Goal: Information Seeking & Learning: Learn about a topic

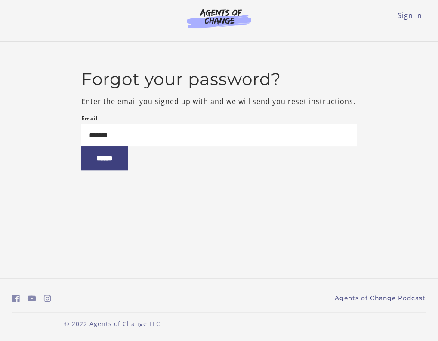
type input "********"
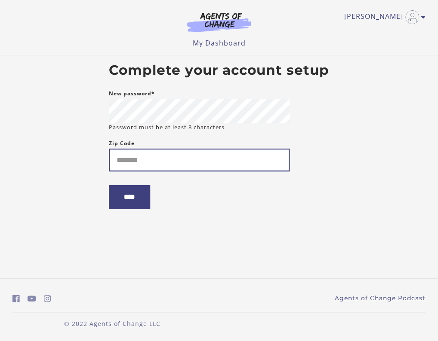
click at [113, 163] on input "Zip Code" at bounding box center [199, 160] width 181 height 23
type input "*****"
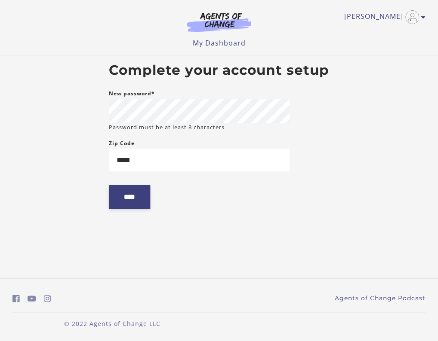
click at [116, 200] on input "****" at bounding box center [129, 197] width 41 height 24
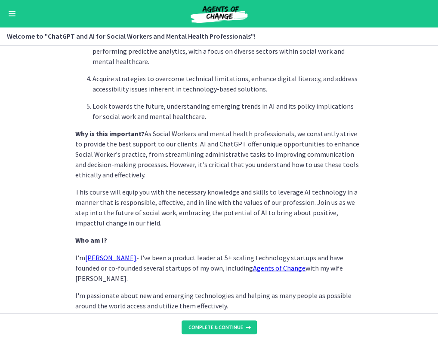
scroll to position [389, 0]
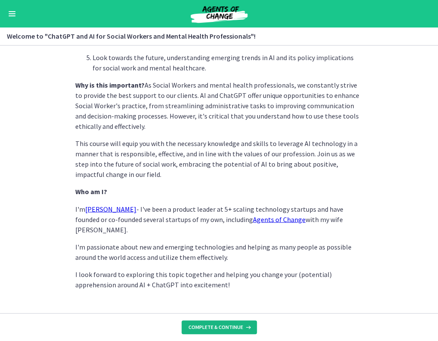
click at [197, 329] on span "Complete & continue" at bounding box center [215, 327] width 55 height 7
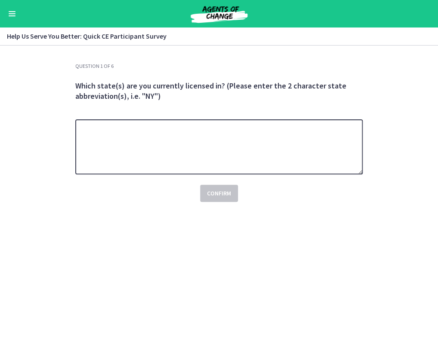
click at [130, 167] on textarea at bounding box center [218, 147] width 287 height 55
type textarea "**"
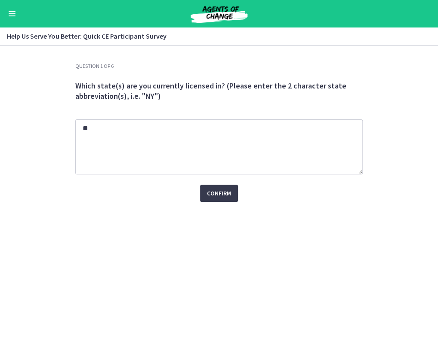
click at [59, 206] on section "Question 1 of 6 Which state(s) are you currently licensed in? (Please enter the…" at bounding box center [219, 194] width 438 height 296
click at [222, 196] on span "Confirm" at bounding box center [219, 193] width 24 height 10
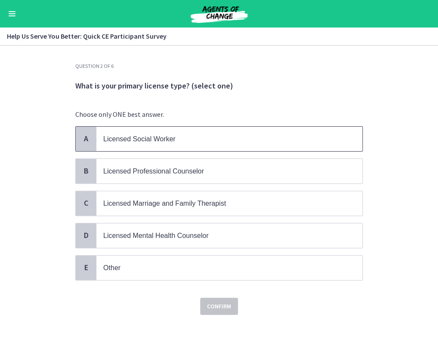
click at [138, 131] on span "Licensed Social Worker" at bounding box center [229, 139] width 266 height 25
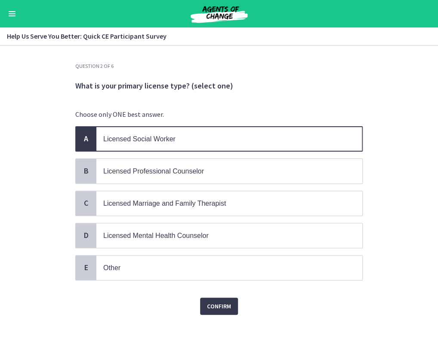
scroll to position [5, 0]
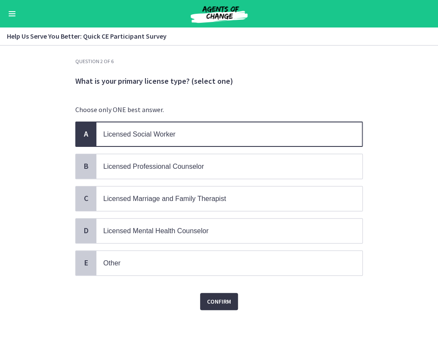
click at [221, 297] on span "Confirm" at bounding box center [219, 302] width 24 height 10
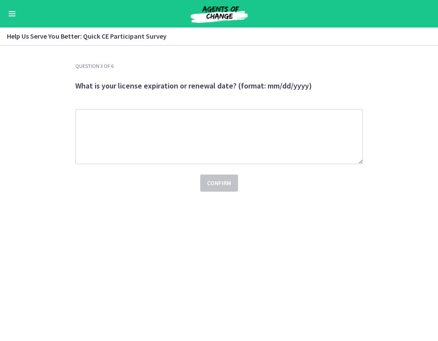
scroll to position [0, 0]
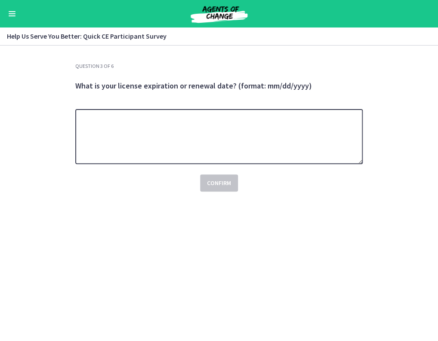
click at [223, 123] on textarea at bounding box center [218, 136] width 287 height 55
type textarea "**********"
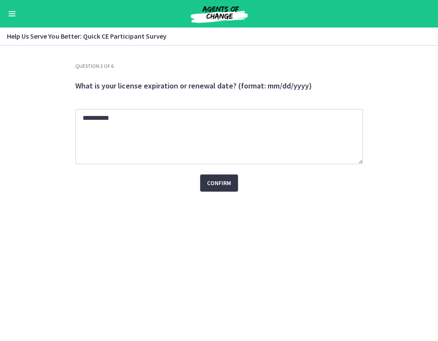
click at [218, 188] on button "Confirm" at bounding box center [219, 183] width 38 height 17
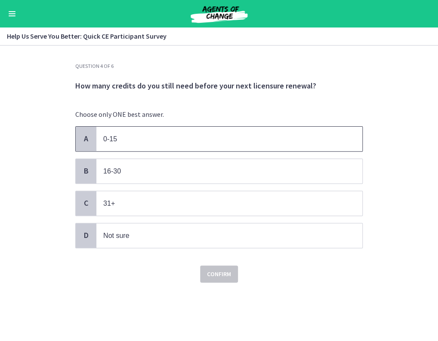
click at [145, 143] on p "0-15" at bounding box center [220, 139] width 235 height 11
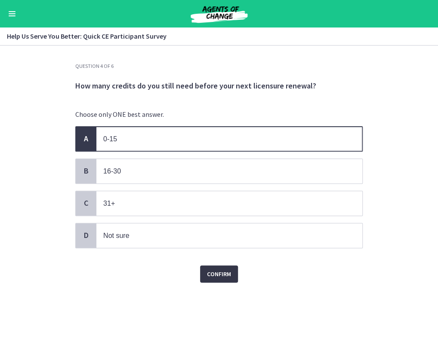
click at [212, 272] on span "Confirm" at bounding box center [219, 274] width 24 height 10
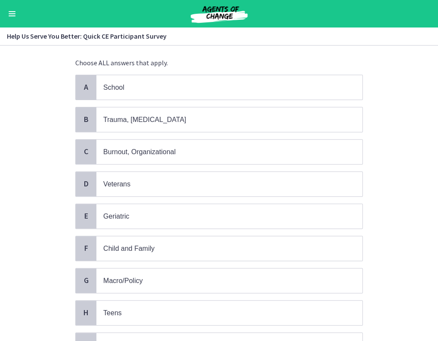
scroll to position [53, 0]
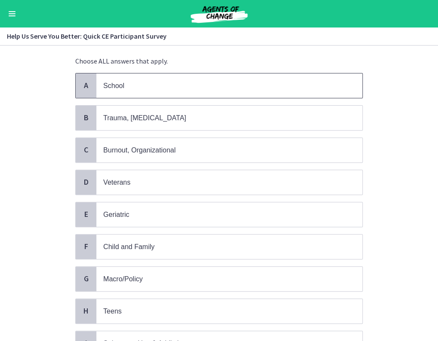
click at [123, 83] on p "School" at bounding box center [220, 85] width 235 height 11
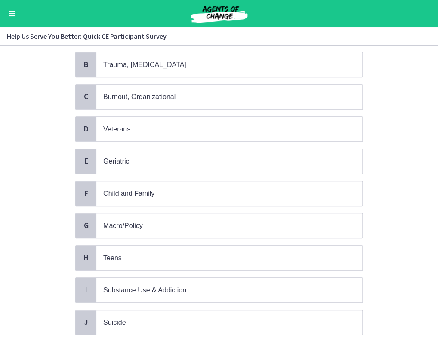
scroll to position [117, 0]
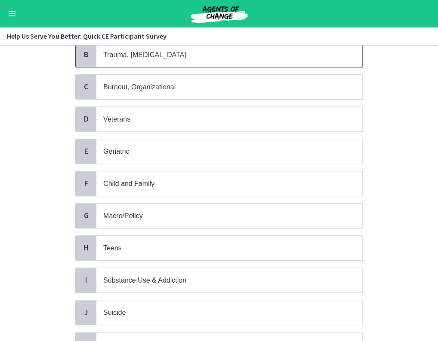
click at [140, 53] on span "Trauma, PTSD" at bounding box center [144, 54] width 83 height 7
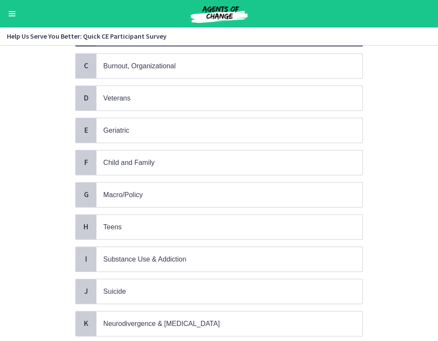
scroll to position [143, 0]
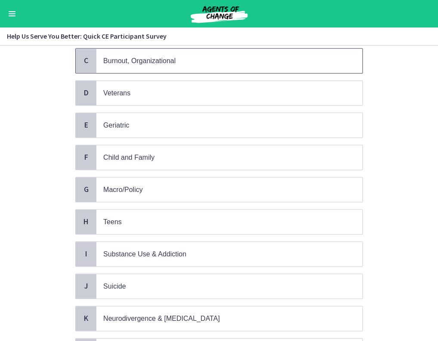
click at [140, 53] on span "Burnout, Organizational" at bounding box center [229, 61] width 266 height 25
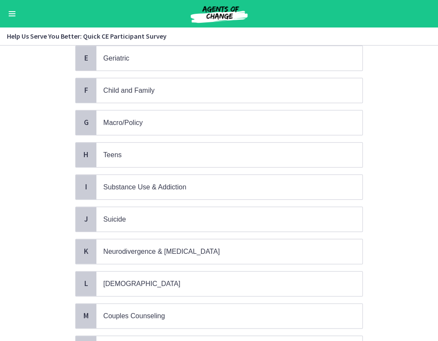
scroll to position [212, 0]
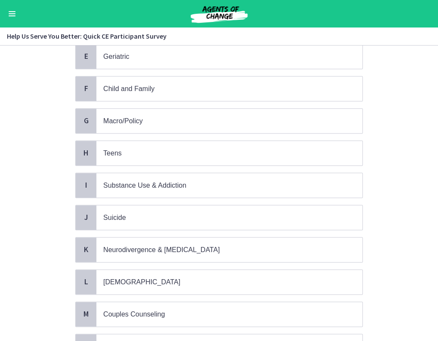
click at [126, 98] on div "A School B Trauma, PTSD C Burnout, Organizational D Veterans E Geriatric F Chil…" at bounding box center [218, 153] width 287 height 477
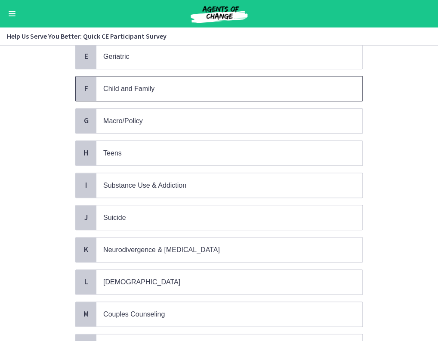
click at [134, 89] on span "Child and Family" at bounding box center [128, 88] width 51 height 7
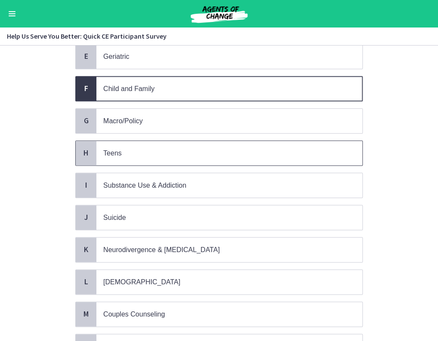
click at [113, 154] on span "Teens" at bounding box center [229, 153] width 266 height 25
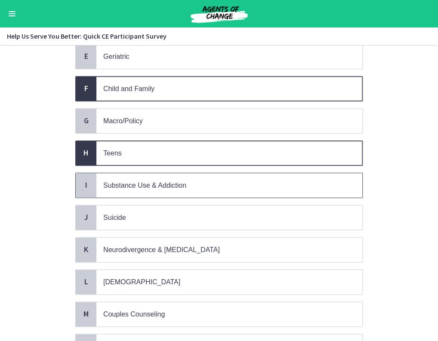
click at [111, 184] on span "Substance Use & Addiction" at bounding box center [144, 185] width 83 height 7
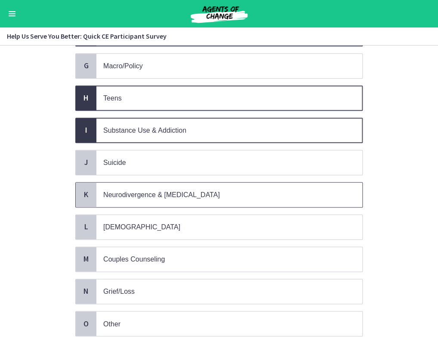
click at [118, 183] on span "Neurodivergence & Developmental Disorders" at bounding box center [229, 195] width 266 height 25
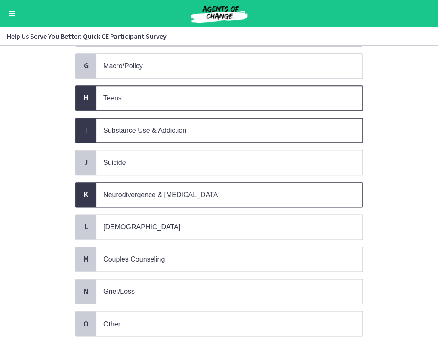
scroll to position [321, 0]
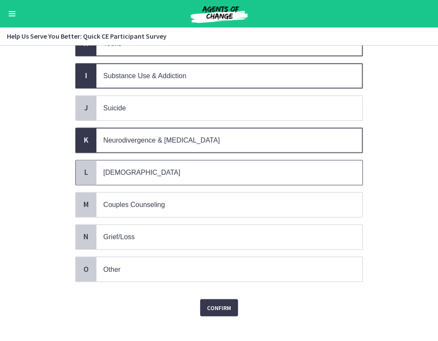
click at [136, 167] on p "LGBTQ+" at bounding box center [220, 172] width 235 height 11
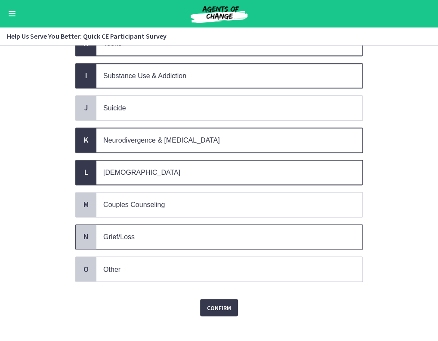
click at [133, 241] on div "N Grief/Loss" at bounding box center [218, 237] width 287 height 25
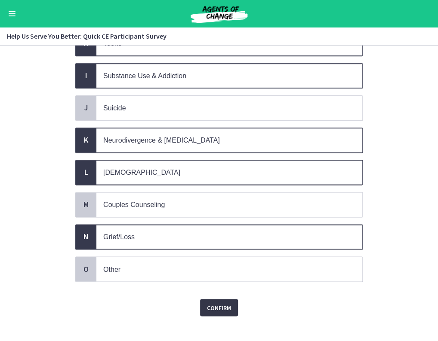
click at [221, 305] on button "Confirm" at bounding box center [219, 307] width 38 height 17
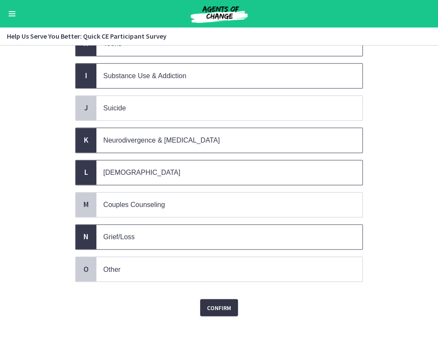
scroll to position [0, 0]
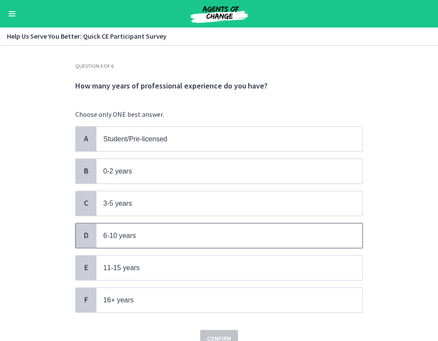
click at [138, 232] on p "6-10 years" at bounding box center [220, 236] width 235 height 11
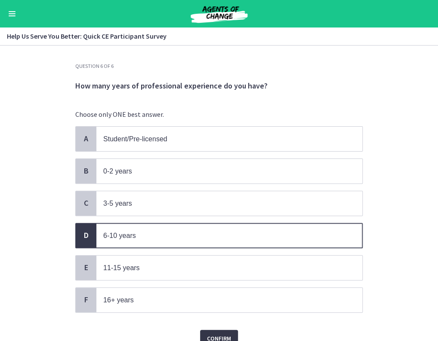
click at [213, 337] on span "Confirm" at bounding box center [219, 339] width 24 height 10
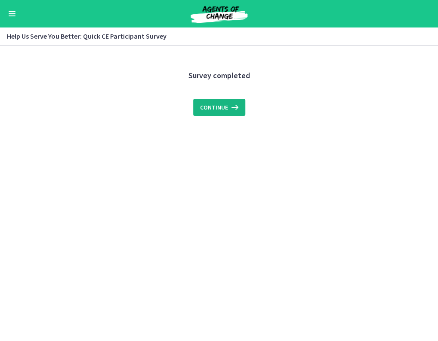
click at [228, 110] on icon at bounding box center [234, 107] width 12 height 10
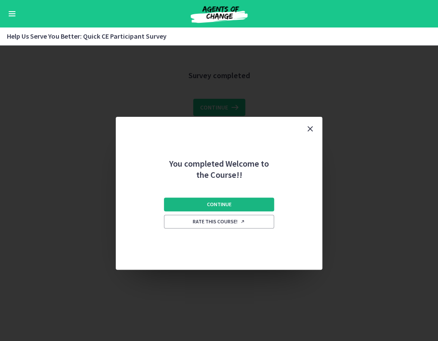
click at [209, 207] on span "Continue" at bounding box center [219, 204] width 25 height 7
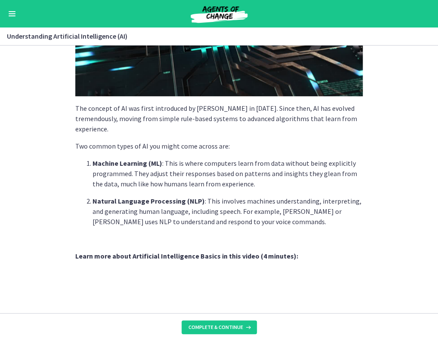
scroll to position [364, 0]
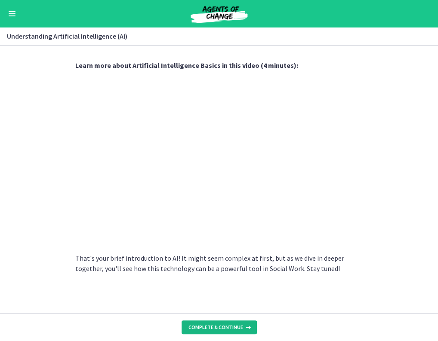
click at [212, 328] on span "Complete & continue" at bounding box center [215, 327] width 55 height 7
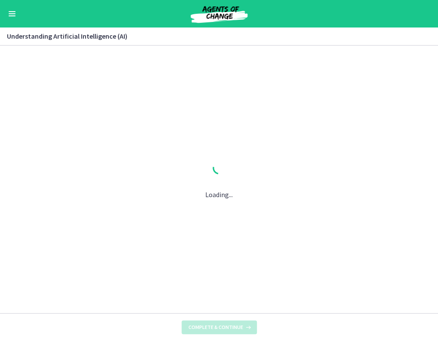
scroll to position [0, 0]
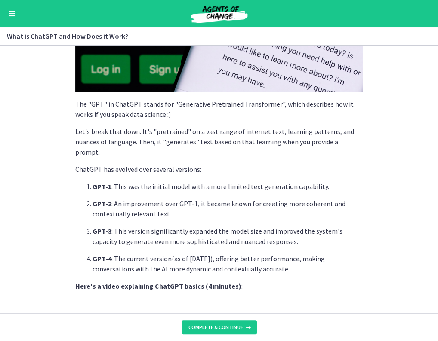
scroll to position [225, 0]
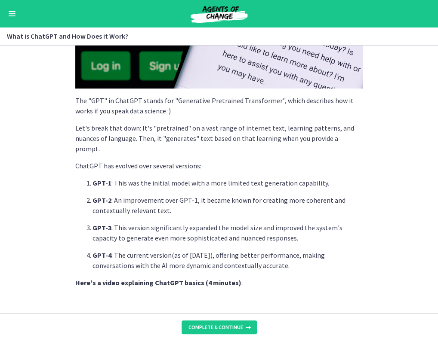
click at [189, 161] on p "ChatGPT has evolved over several versions:" at bounding box center [218, 166] width 287 height 10
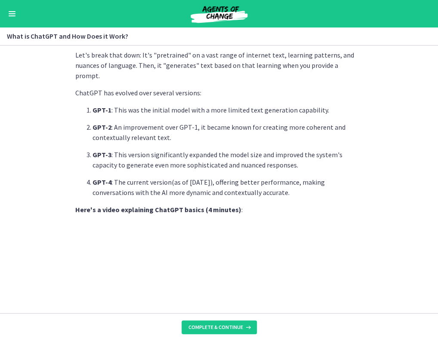
scroll to position [412, 0]
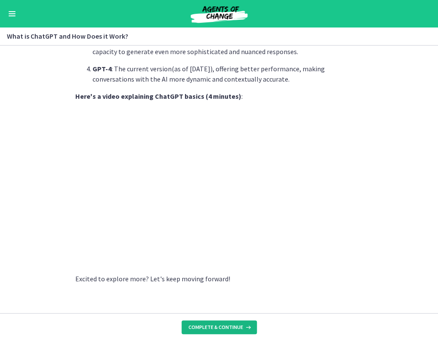
click at [198, 329] on span "Complete & continue" at bounding box center [215, 327] width 55 height 7
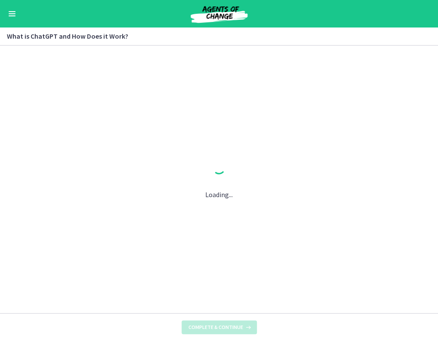
scroll to position [0, 0]
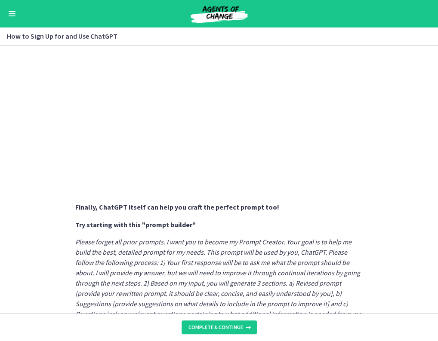
scroll to position [452, 0]
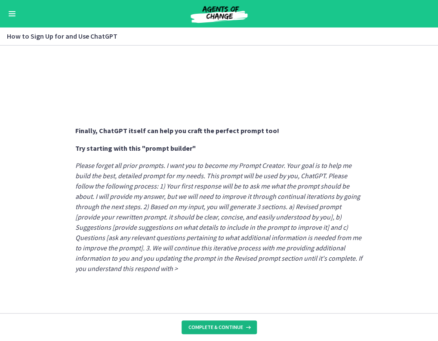
click at [194, 326] on span "Complete & continue" at bounding box center [215, 327] width 55 height 7
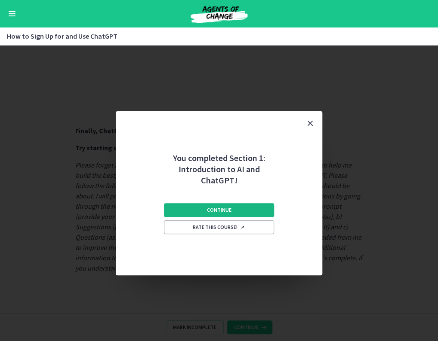
click at [225, 212] on span "Continue" at bounding box center [219, 210] width 25 height 7
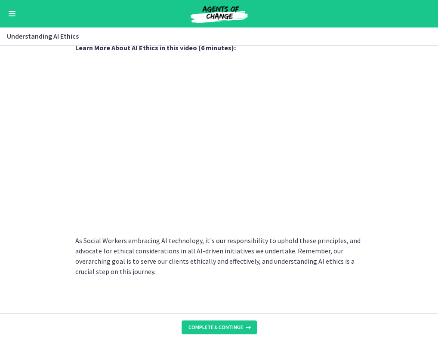
scroll to position [419, 0]
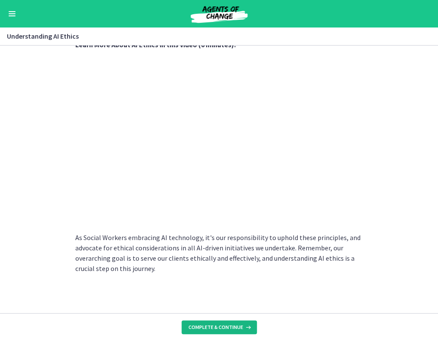
click at [218, 329] on span "Complete & continue" at bounding box center [215, 327] width 55 height 7
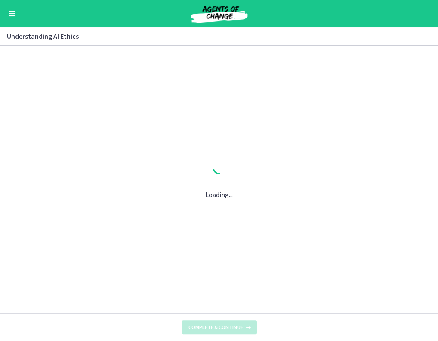
scroll to position [0, 0]
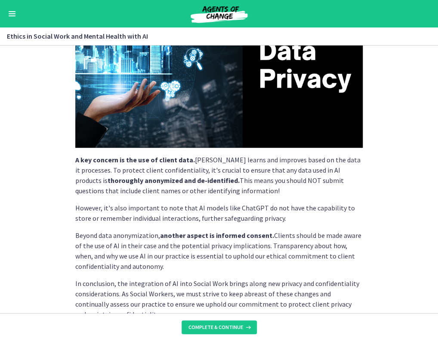
scroll to position [206, 0]
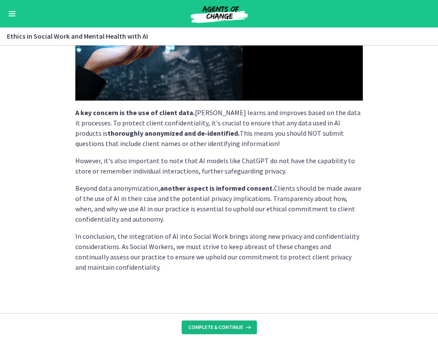
click at [208, 328] on span "Complete & continue" at bounding box center [215, 327] width 55 height 7
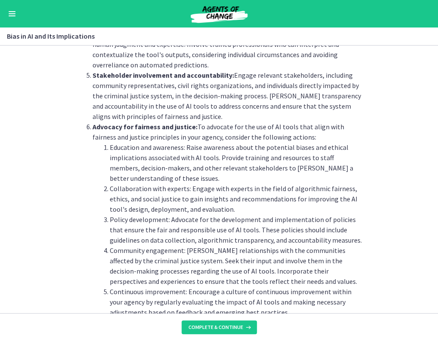
scroll to position [952, 0]
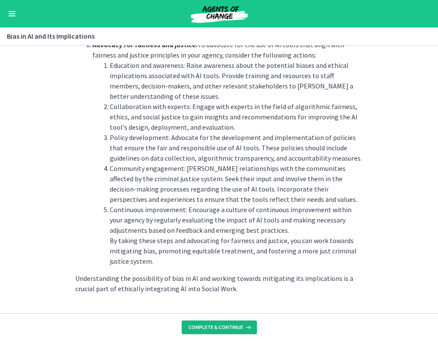
click at [212, 329] on span "Complete & continue" at bounding box center [215, 327] width 55 height 7
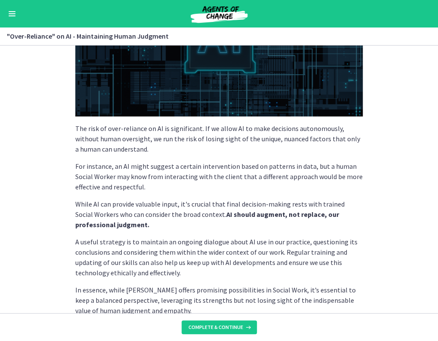
scroll to position [201, 0]
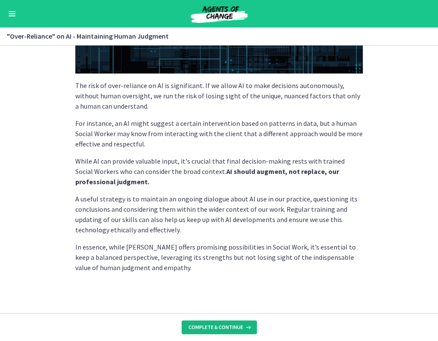
click at [200, 327] on span "Complete & continue" at bounding box center [215, 327] width 55 height 7
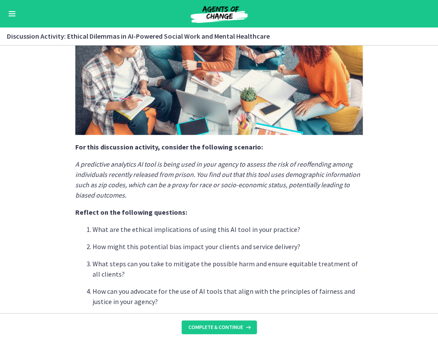
scroll to position [206, 0]
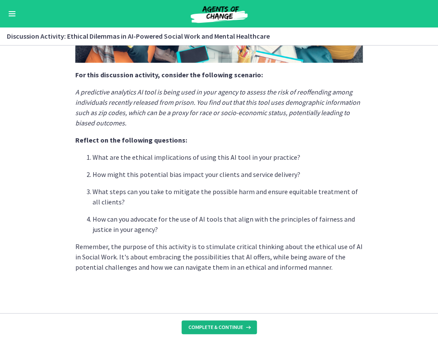
click at [206, 330] on span "Complete & continue" at bounding box center [215, 327] width 55 height 7
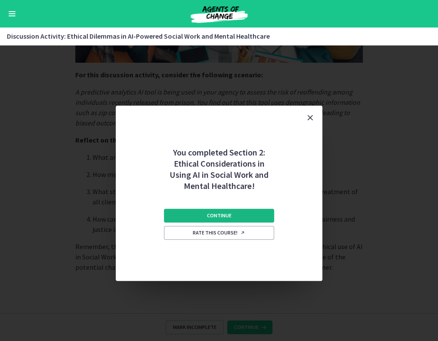
click at [226, 218] on span "Continue" at bounding box center [219, 215] width 25 height 7
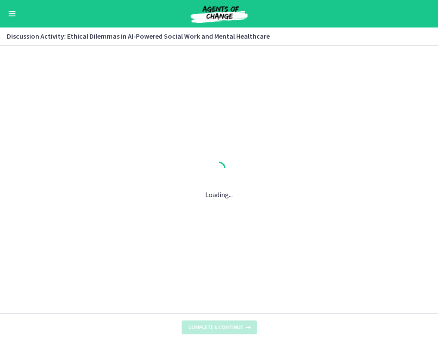
scroll to position [0, 0]
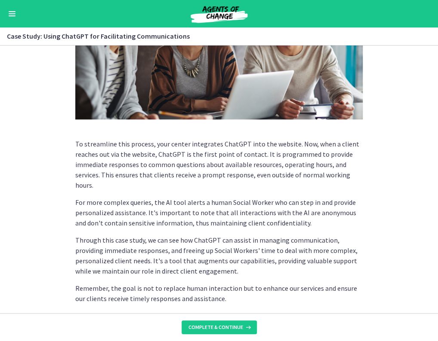
scroll to position [208, 0]
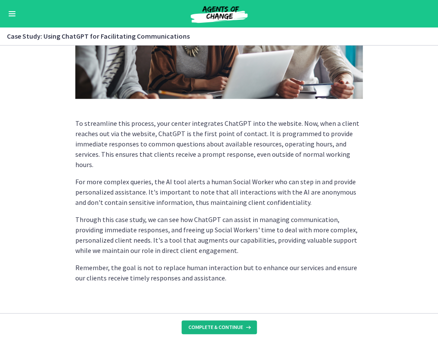
click at [202, 327] on span "Complete & continue" at bounding box center [215, 327] width 55 height 7
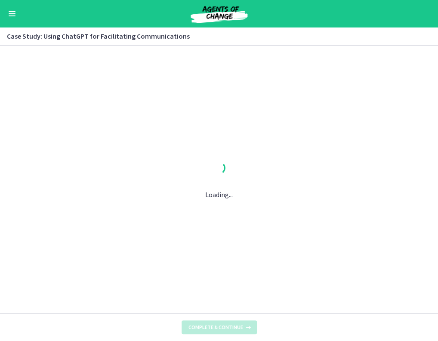
scroll to position [0, 0]
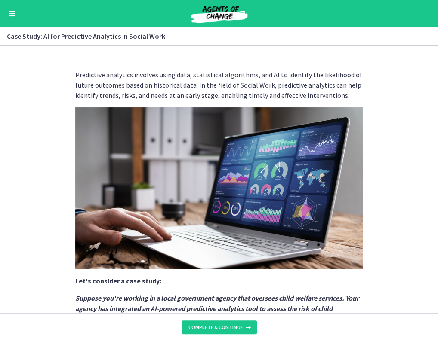
click at [310, 81] on p "Predictive analytics involves using data, statistical algorithms, and AI to ide…" at bounding box center [218, 85] width 287 height 31
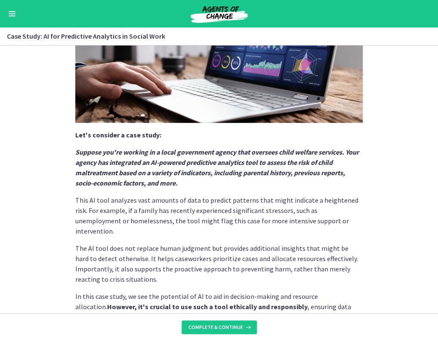
scroll to position [186, 0]
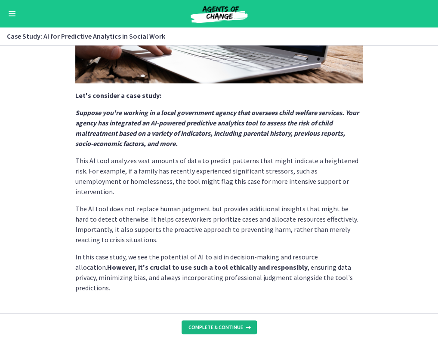
click at [212, 329] on span "Complete & continue" at bounding box center [215, 327] width 55 height 7
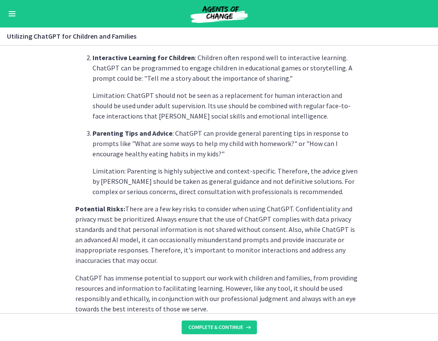
scroll to position [368, 0]
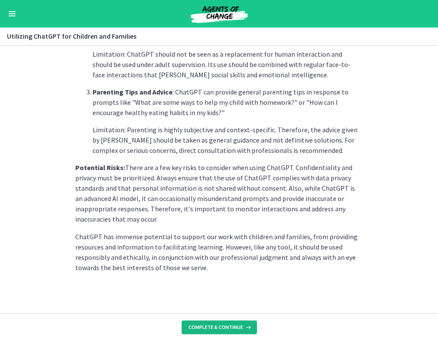
click at [195, 332] on button "Complete & continue" at bounding box center [218, 328] width 75 height 14
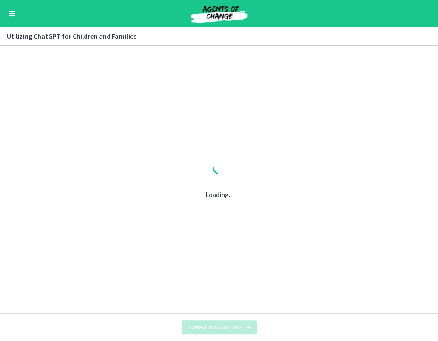
scroll to position [0, 0]
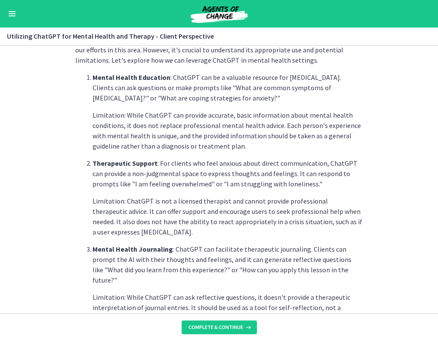
scroll to position [351, 0]
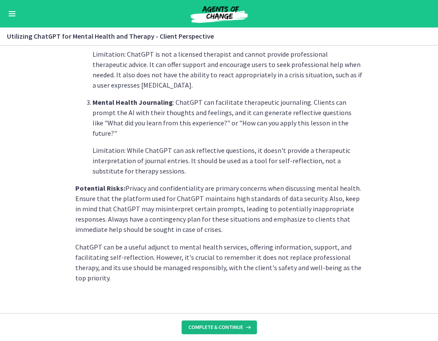
click at [204, 329] on span "Complete & continue" at bounding box center [215, 327] width 55 height 7
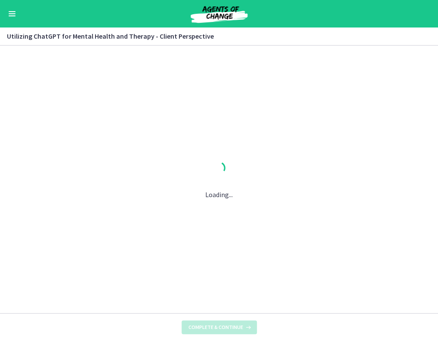
scroll to position [0, 0]
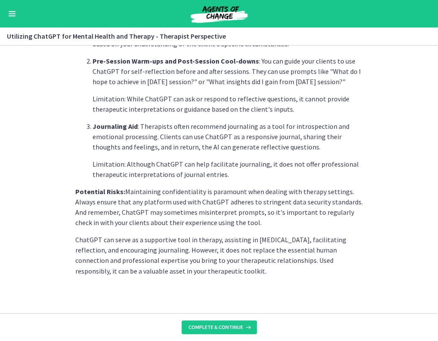
scroll to position [330, 0]
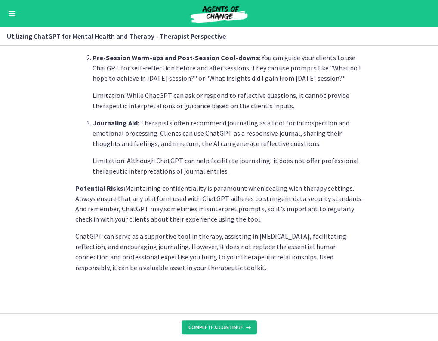
click at [192, 327] on span "Complete & continue" at bounding box center [215, 327] width 55 height 7
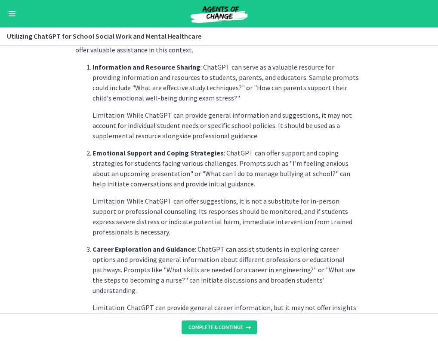
scroll to position [372, 0]
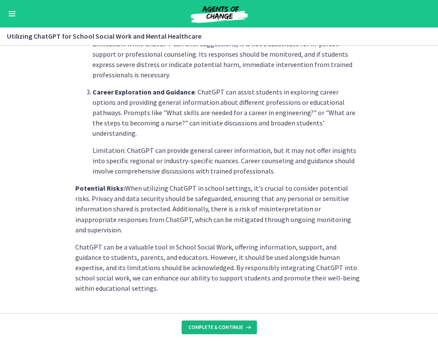
click at [212, 329] on span "Complete & continue" at bounding box center [215, 327] width 55 height 7
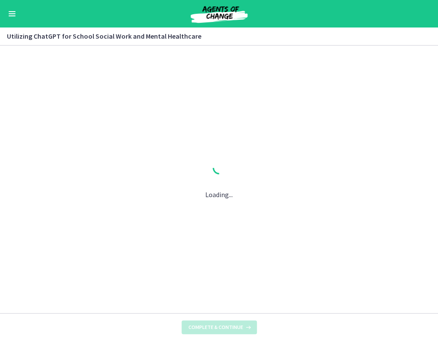
scroll to position [0, 0]
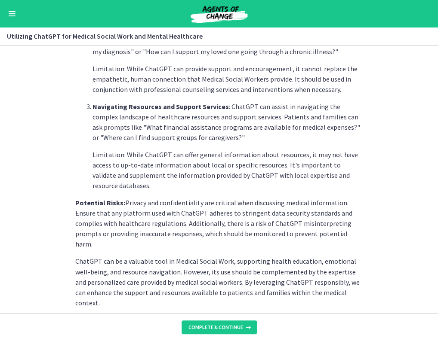
scroll to position [341, 0]
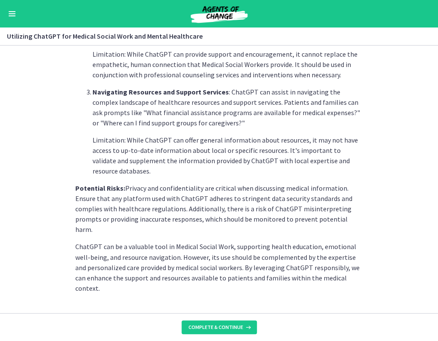
click at [250, 207] on p "Potential Risks: Privacy and confidentiality are critical when discussing medic…" at bounding box center [218, 209] width 287 height 52
click at [246, 329] on icon at bounding box center [247, 327] width 9 height 7
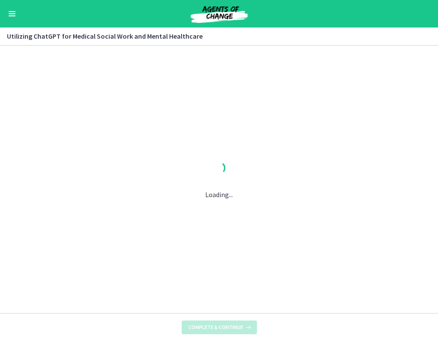
scroll to position [0, 0]
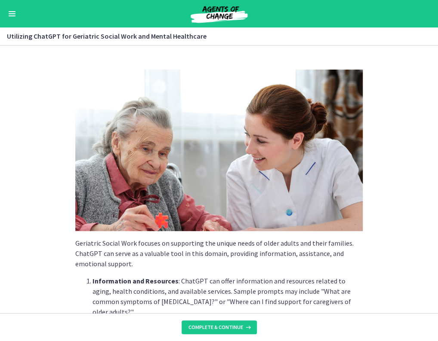
click at [226, 226] on img at bounding box center [218, 151] width 287 height 162
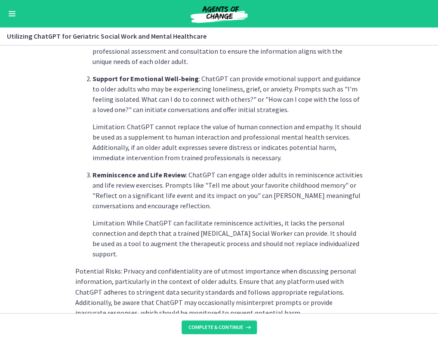
scroll to position [382, 0]
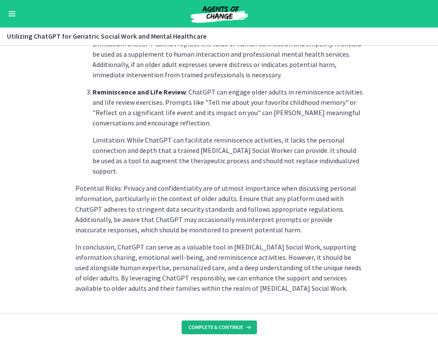
click at [228, 326] on span "Complete & continue" at bounding box center [215, 327] width 55 height 7
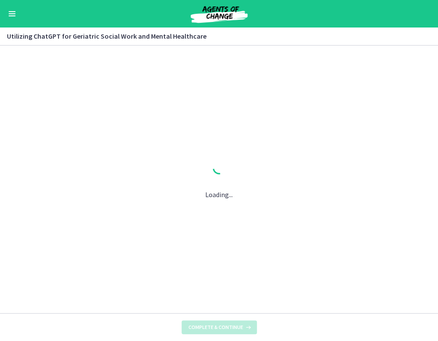
scroll to position [0, 0]
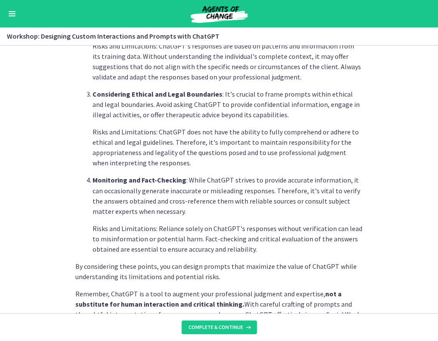
scroll to position [454, 0]
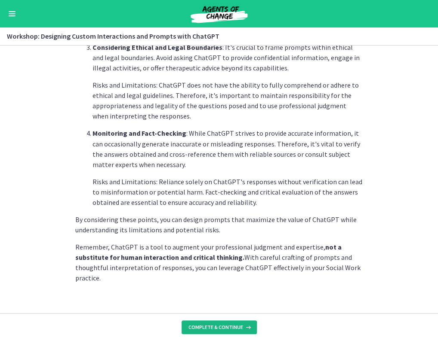
click at [205, 329] on span "Complete & continue" at bounding box center [215, 327] width 55 height 7
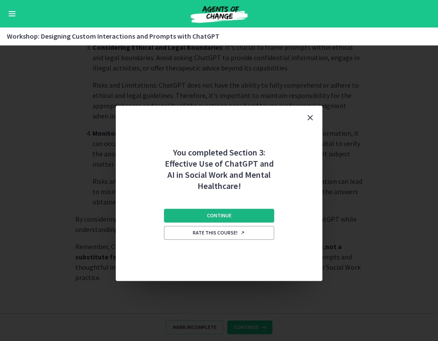
click at [227, 212] on button "Continue" at bounding box center [219, 216] width 110 height 14
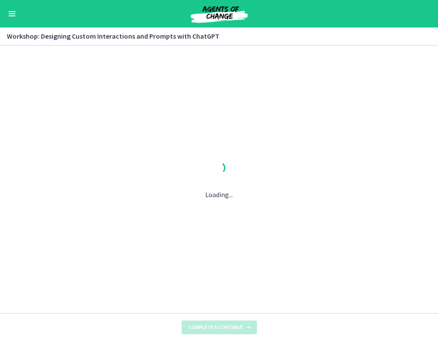
scroll to position [0, 0]
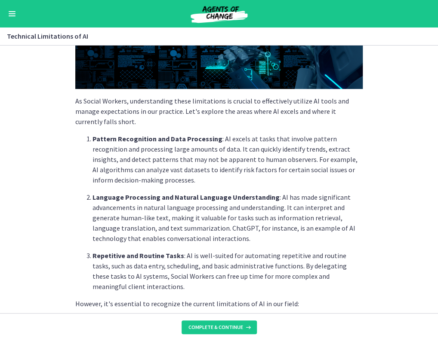
scroll to position [144, 0]
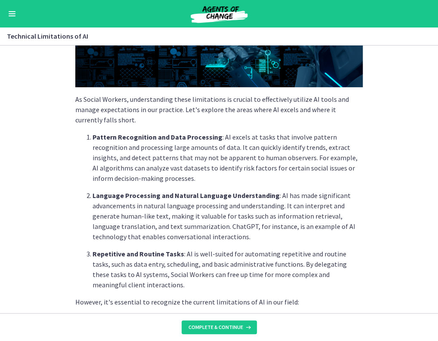
click at [227, 212] on p "Language Processing and Natural Language Understanding : AI has made significan…" at bounding box center [227, 217] width 270 height 52
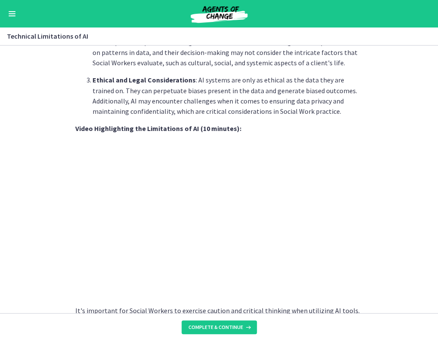
scroll to position [601, 0]
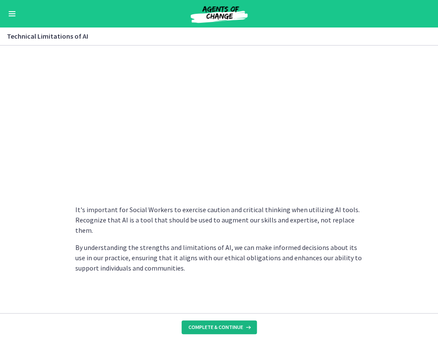
click at [200, 324] on span "Complete & continue" at bounding box center [215, 327] width 55 height 7
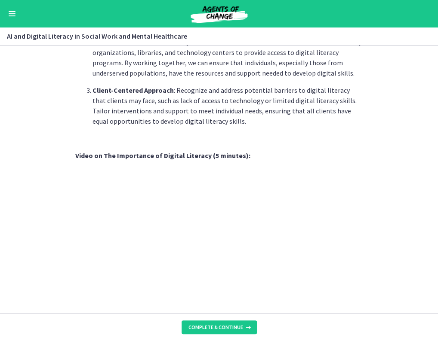
scroll to position [650, 0]
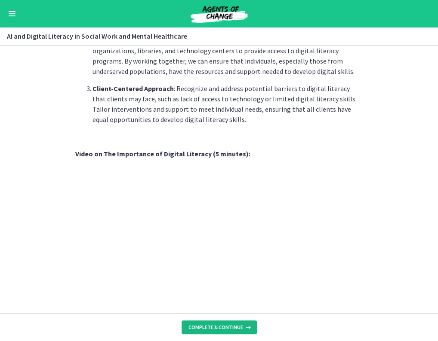
click at [228, 325] on span "Complete & continue" at bounding box center [215, 327] width 55 height 7
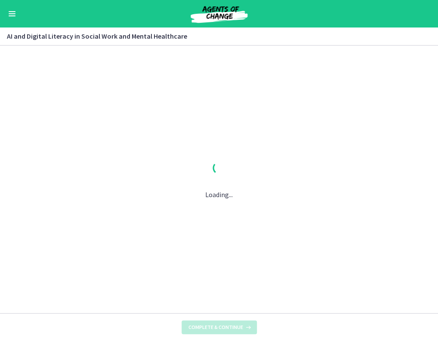
scroll to position [0, 0]
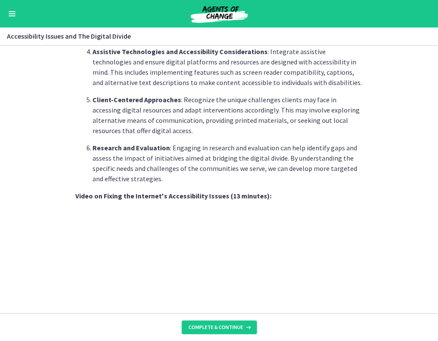
scroll to position [722, 0]
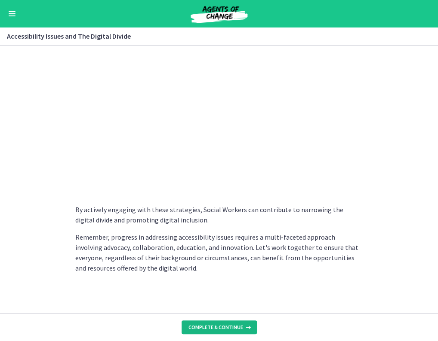
click at [215, 328] on span "Complete & continue" at bounding box center [215, 327] width 55 height 7
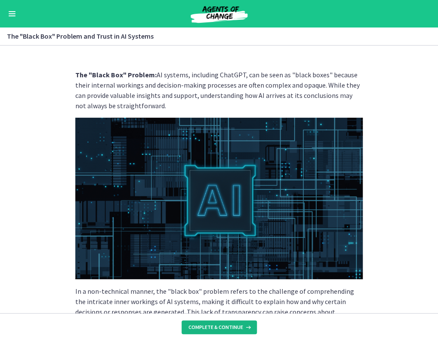
click at [209, 327] on span "Complete & continue" at bounding box center [215, 327] width 55 height 7
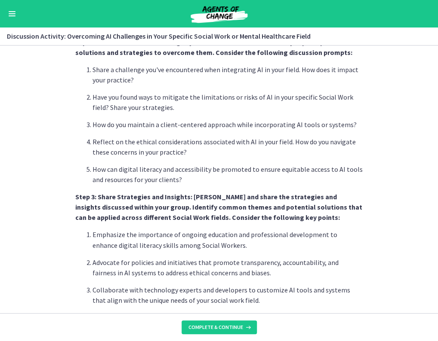
scroll to position [516, 0]
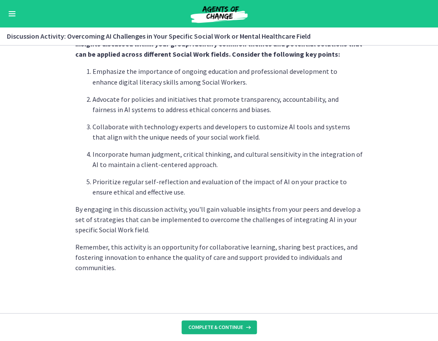
click at [226, 323] on button "Complete & continue" at bounding box center [218, 328] width 75 height 14
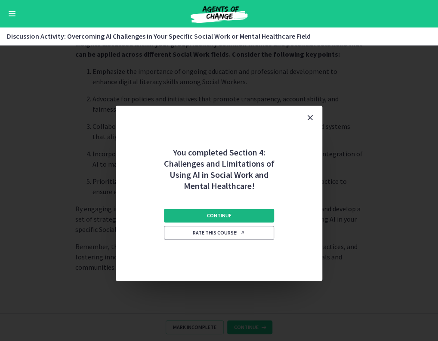
click at [243, 220] on button "Continue" at bounding box center [219, 216] width 110 height 14
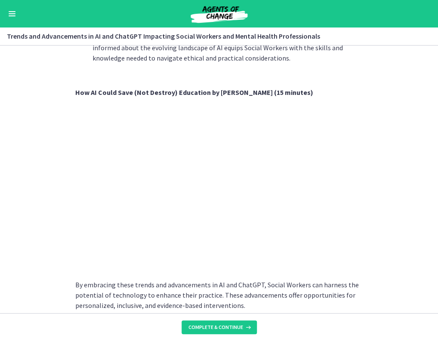
scroll to position [684, 0]
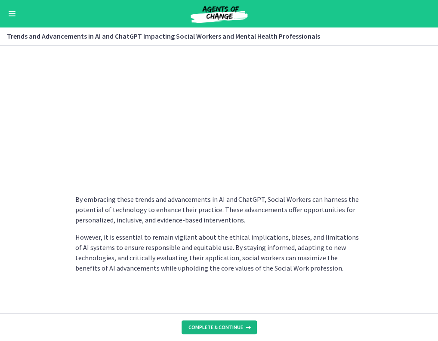
click at [221, 323] on button "Complete & continue" at bounding box center [218, 328] width 75 height 14
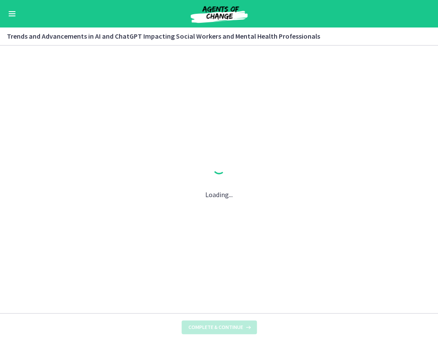
scroll to position [0, 0]
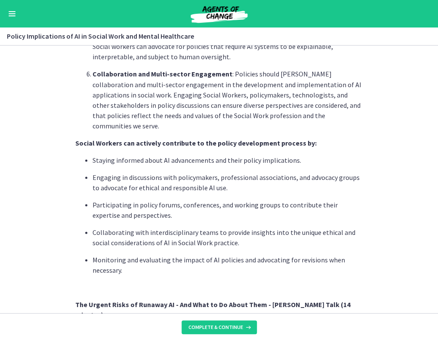
scroll to position [511, 0]
click at [223, 324] on span "Complete & continue" at bounding box center [215, 327] width 55 height 7
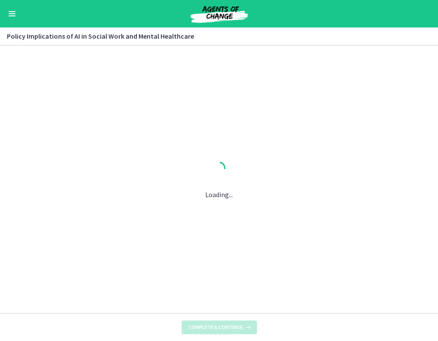
scroll to position [0, 0]
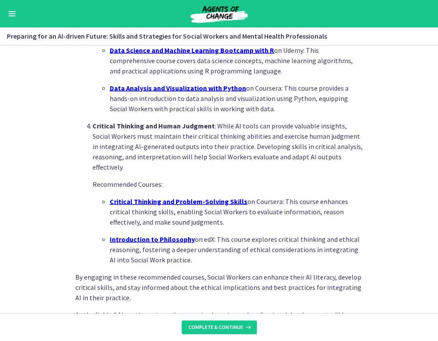
scroll to position [599, 0]
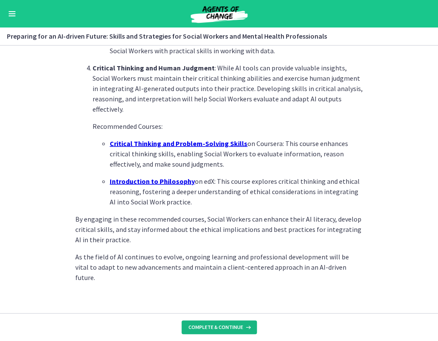
click at [218, 331] on button "Complete & continue" at bounding box center [218, 328] width 75 height 14
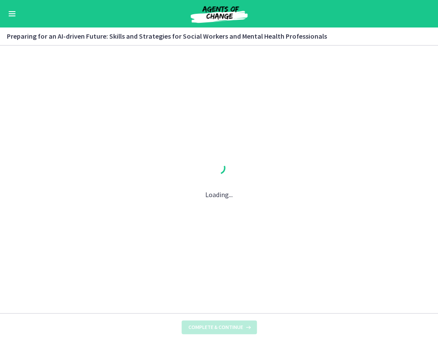
scroll to position [0, 0]
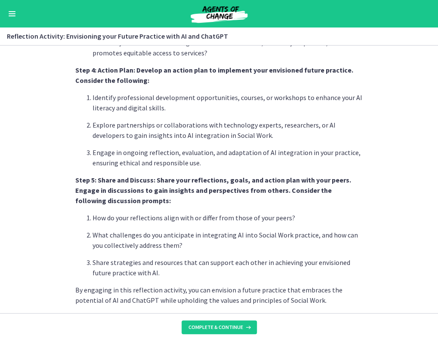
scroll to position [716, 0]
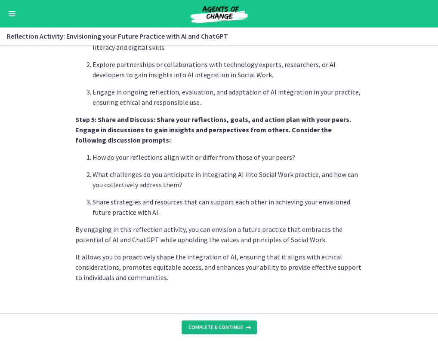
click at [194, 329] on span "Complete & continue" at bounding box center [215, 327] width 55 height 7
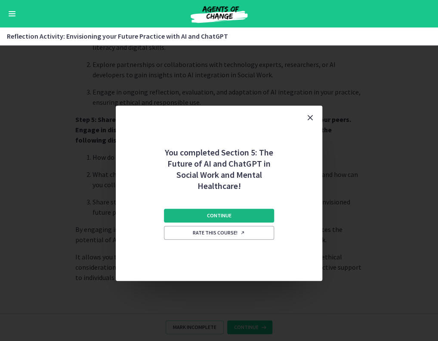
click at [224, 216] on span "Continue" at bounding box center [219, 215] width 25 height 7
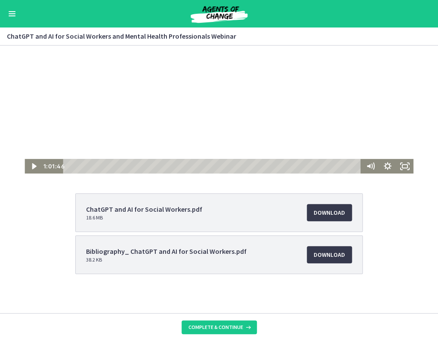
scroll to position [86, 0]
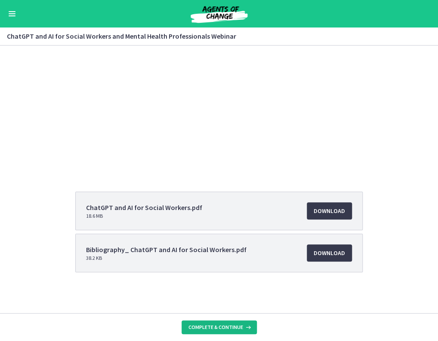
click at [224, 326] on span "Complete & continue" at bounding box center [215, 327] width 55 height 7
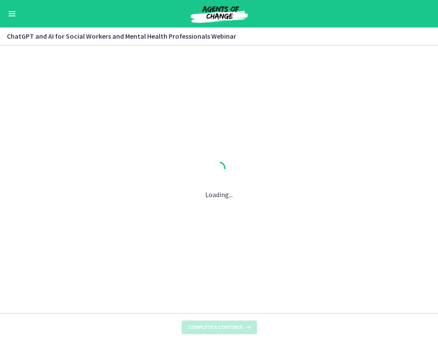
scroll to position [0, 0]
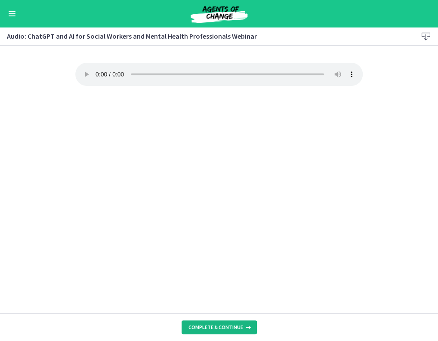
click at [227, 321] on button "Complete & continue" at bounding box center [218, 328] width 75 height 14
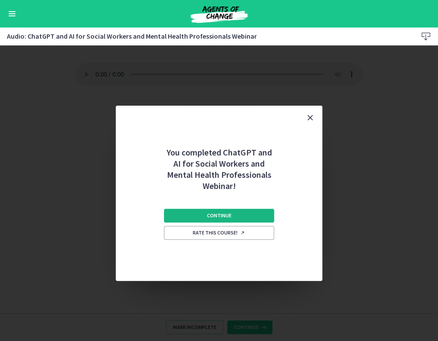
click at [260, 212] on button "Continue" at bounding box center [219, 216] width 110 height 14
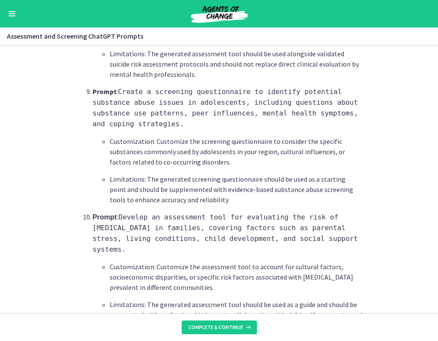
scroll to position [1253, 0]
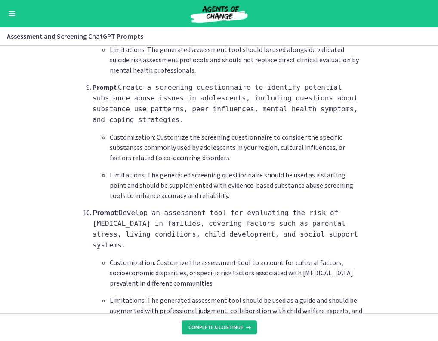
click at [201, 332] on button "Complete & continue" at bounding box center [218, 328] width 75 height 14
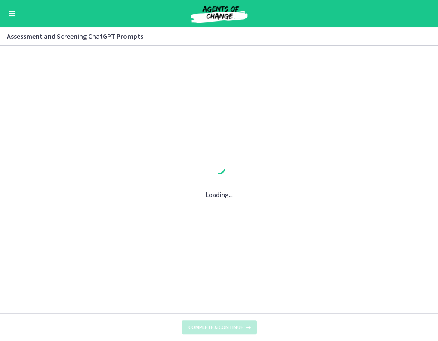
scroll to position [0, 0]
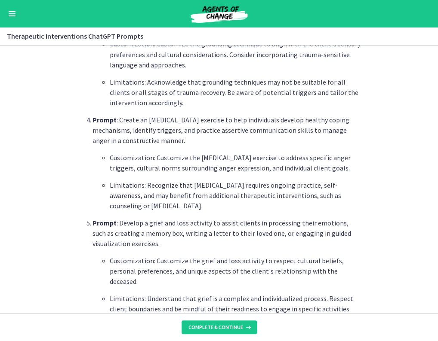
scroll to position [538, 0]
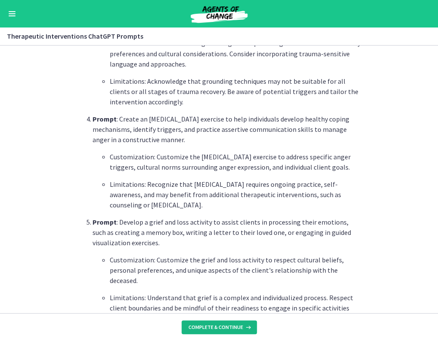
click at [206, 326] on span "Complete & continue" at bounding box center [215, 327] width 55 height 7
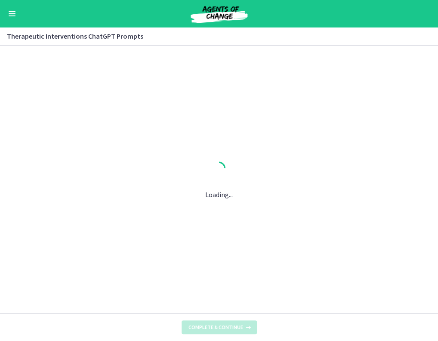
scroll to position [0, 0]
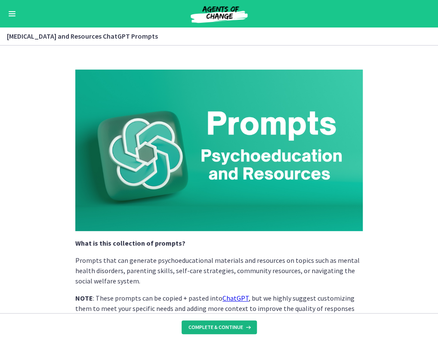
click at [206, 326] on span "Complete & continue" at bounding box center [215, 327] width 55 height 7
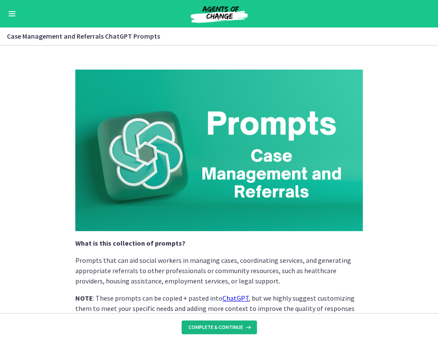
click at [203, 329] on span "Complete & continue" at bounding box center [215, 327] width 55 height 7
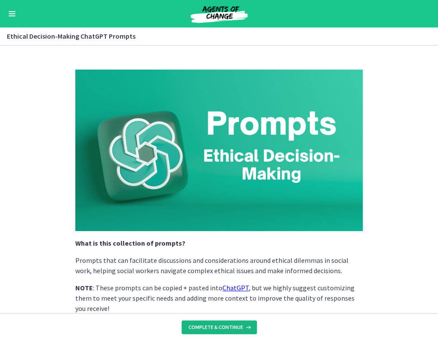
click at [203, 329] on span "Complete & continue" at bounding box center [215, 327] width 55 height 7
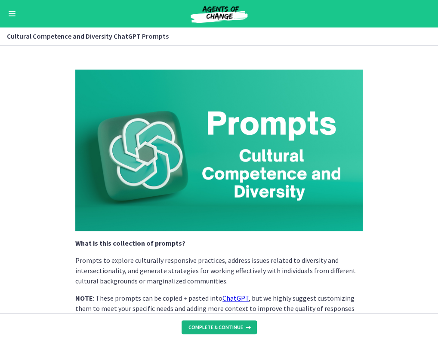
click at [203, 329] on span "Complete & continue" at bounding box center [215, 327] width 55 height 7
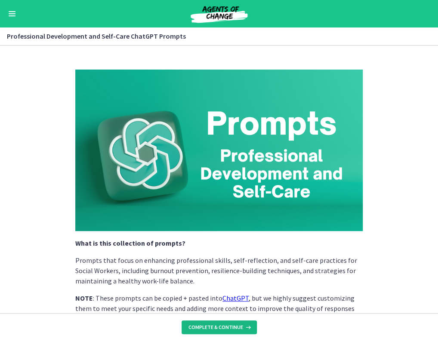
click at [203, 329] on span "Complete & continue" at bounding box center [215, 327] width 55 height 7
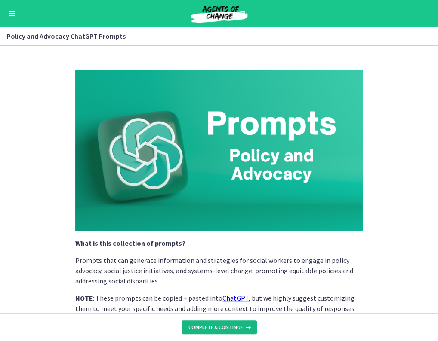
click at [203, 329] on span "Complete & continue" at bounding box center [215, 327] width 55 height 7
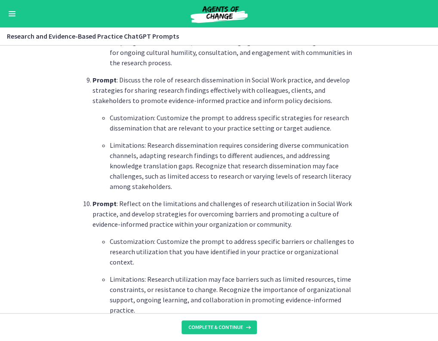
scroll to position [1311, 0]
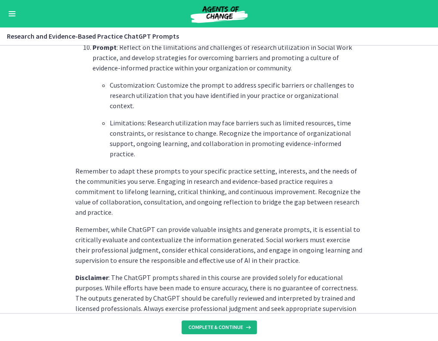
click at [220, 331] on span "Complete & continue" at bounding box center [215, 327] width 55 height 7
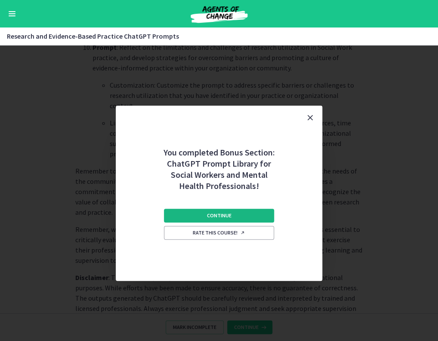
click at [200, 213] on button "Continue" at bounding box center [219, 216] width 110 height 14
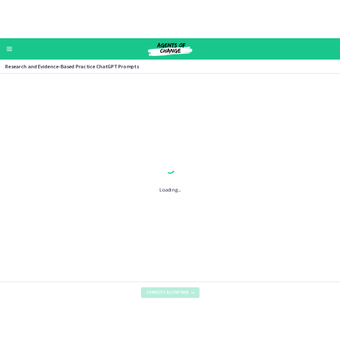
scroll to position [0, 0]
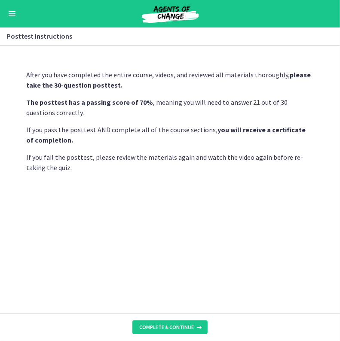
click at [165, 230] on div "After you have completed the entire course, videos, and reviewed all materials …" at bounding box center [170, 188] width 301 height 251
click at [160, 326] on span "Complete & continue" at bounding box center [166, 327] width 55 height 7
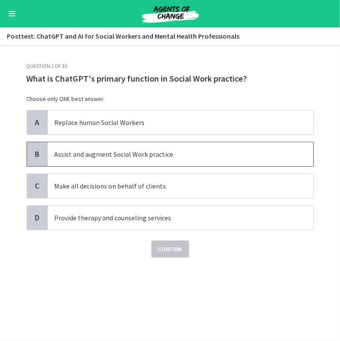
click at [156, 157] on p "Assist and augment Social Work practice" at bounding box center [172, 154] width 235 height 10
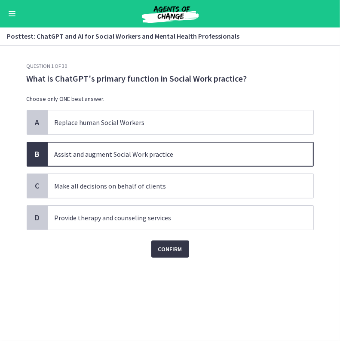
click at [172, 250] on span "Confirm" at bounding box center [170, 249] width 24 height 10
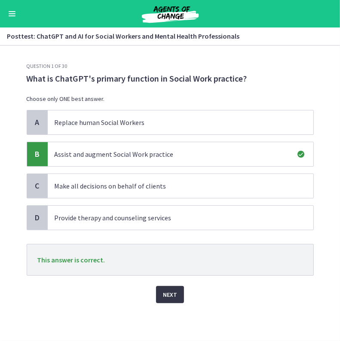
click at [168, 292] on span "Next" at bounding box center [170, 295] width 14 height 10
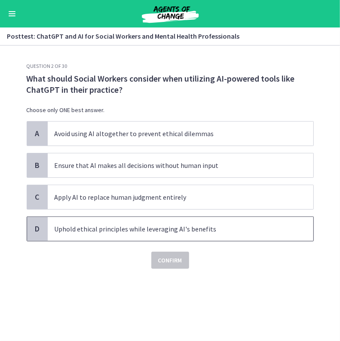
click at [116, 233] on p "Uphold ethical principles while leveraging AI's benefits" at bounding box center [172, 229] width 235 height 10
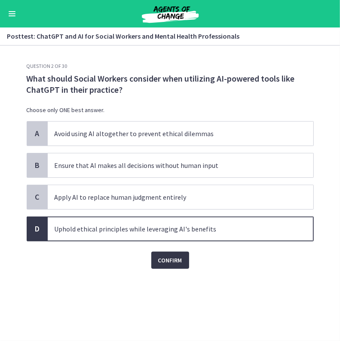
click at [167, 258] on span "Confirm" at bounding box center [170, 260] width 24 height 10
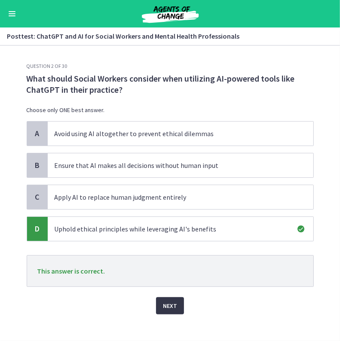
click at [167, 308] on span "Next" at bounding box center [170, 306] width 14 height 10
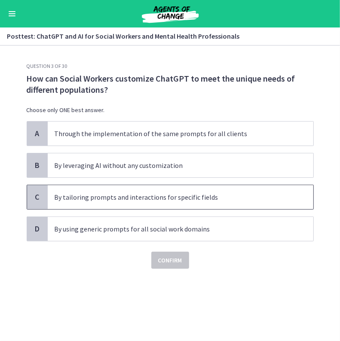
click at [128, 204] on span "By tailoring prompts and interactions for specific fields" at bounding box center [181, 197] width 266 height 24
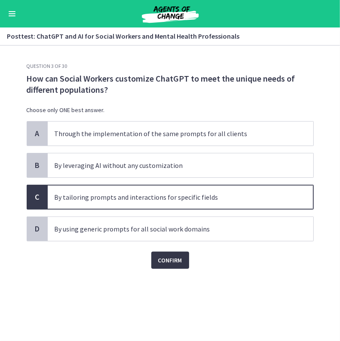
click at [179, 264] on span "Confirm" at bounding box center [170, 260] width 24 height 10
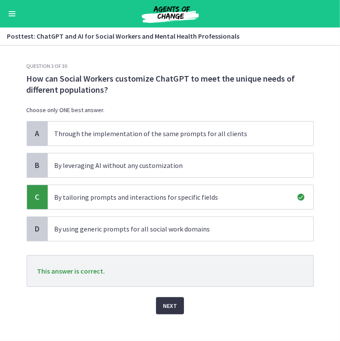
click at [165, 298] on button "Next" at bounding box center [170, 306] width 28 height 17
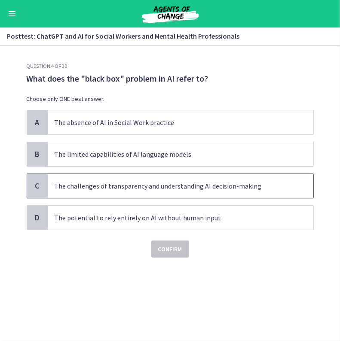
click at [145, 193] on span "The challenges of transparency and understanding AI decision-making" at bounding box center [181, 186] width 266 height 24
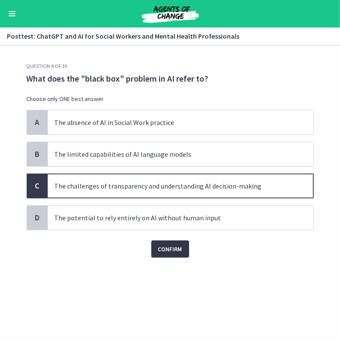
click at [177, 250] on span "Confirm" at bounding box center [170, 249] width 24 height 10
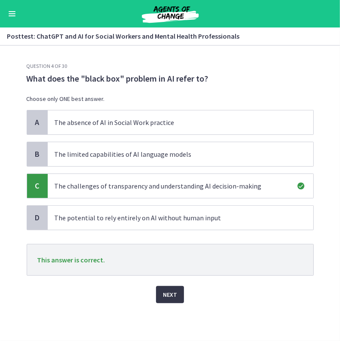
click at [172, 297] on span "Next" at bounding box center [170, 295] width 14 height 10
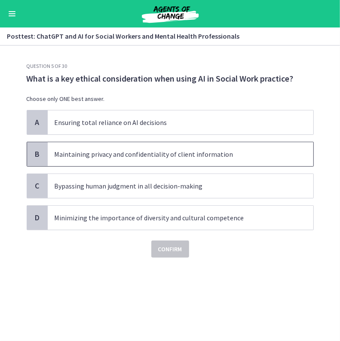
click at [110, 163] on span "Maintaining privacy and confidentiality of client information" at bounding box center [181, 154] width 266 height 24
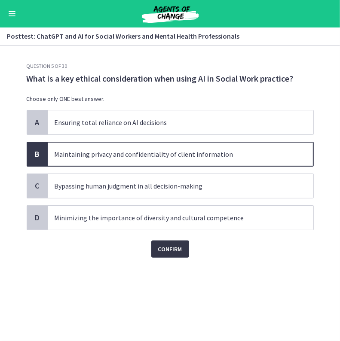
click at [171, 247] on span "Confirm" at bounding box center [170, 249] width 24 height 10
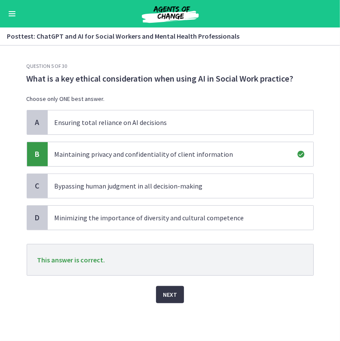
click at [170, 295] on span "Next" at bounding box center [170, 295] width 14 height 10
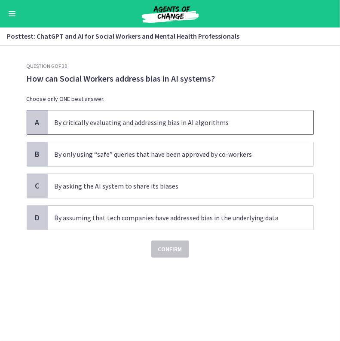
click at [99, 132] on span "By critically evaluating and addressing bias in AI algorithms" at bounding box center [181, 123] width 266 height 24
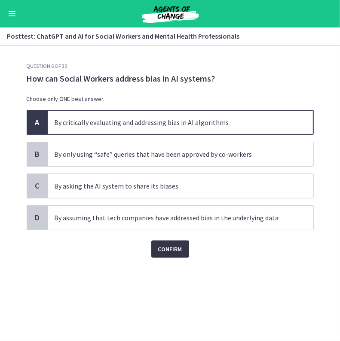
click at [162, 249] on span "Confirm" at bounding box center [170, 249] width 24 height 10
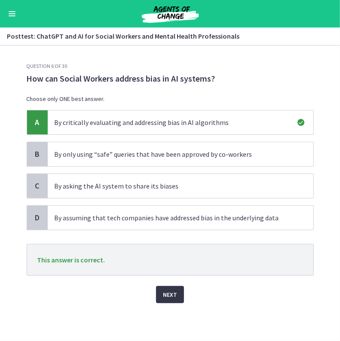
click at [169, 298] on span "Next" at bounding box center [170, 295] width 14 height 10
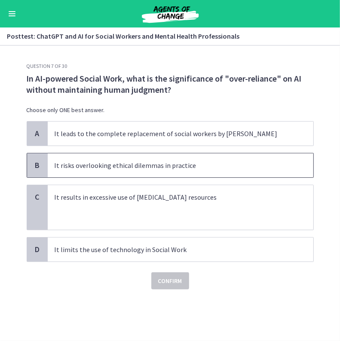
click at [184, 169] on p "It risks overlooking ethical dilemmas in practice" at bounding box center [172, 165] width 235 height 10
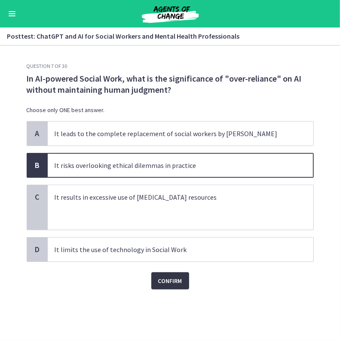
click at [179, 283] on span "Confirm" at bounding box center [170, 281] width 24 height 10
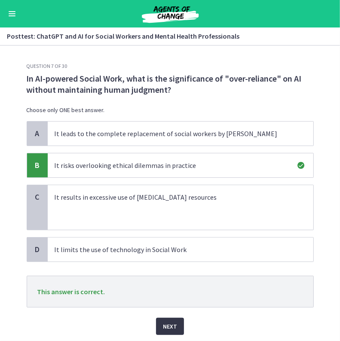
click at [169, 322] on span "Next" at bounding box center [170, 327] width 14 height 10
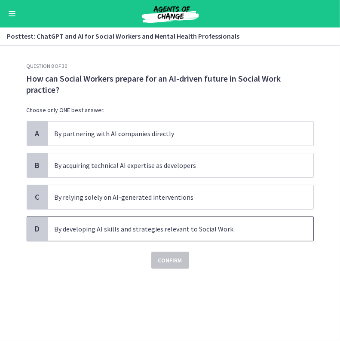
click at [103, 228] on p "By developing AI skills and strategies relevant to Social Work" at bounding box center [172, 229] width 235 height 10
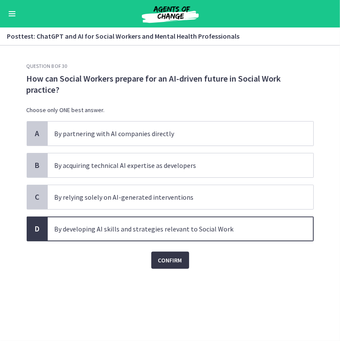
click at [183, 260] on button "Confirm" at bounding box center [170, 260] width 38 height 17
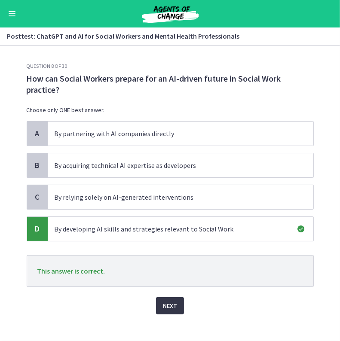
click at [169, 310] on span "Next" at bounding box center [170, 306] width 14 height 10
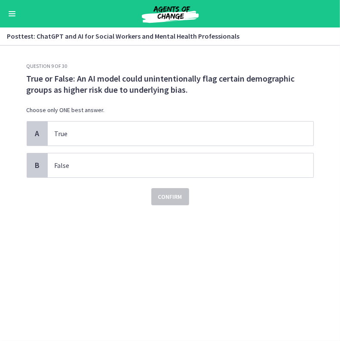
click at [88, 148] on div "A True B False" at bounding box center [170, 149] width 287 height 57
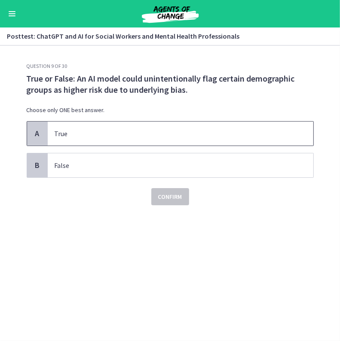
click at [91, 138] on p "True" at bounding box center [172, 134] width 235 height 10
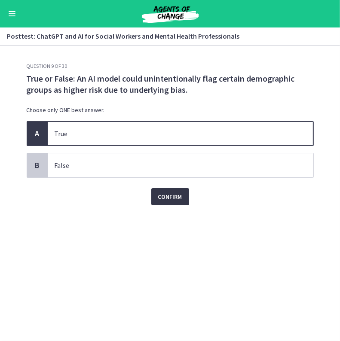
click at [160, 198] on span "Confirm" at bounding box center [170, 197] width 24 height 10
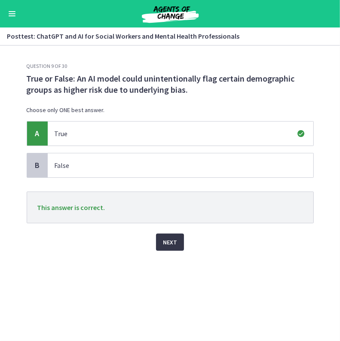
click at [169, 248] on button "Next" at bounding box center [170, 242] width 28 height 17
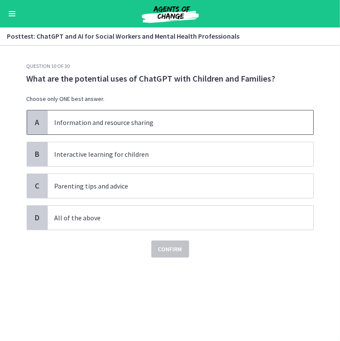
click at [120, 131] on span "Information and resource sharing" at bounding box center [181, 123] width 266 height 24
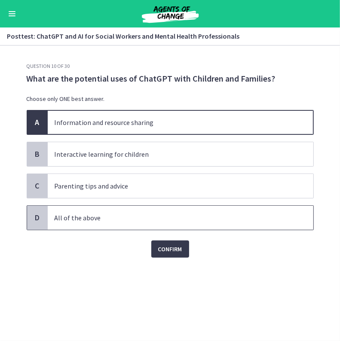
click at [98, 214] on p "All of the above" at bounding box center [172, 218] width 235 height 10
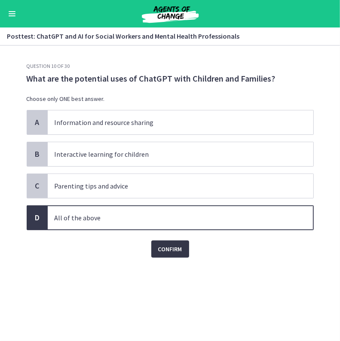
click at [156, 243] on button "Confirm" at bounding box center [170, 249] width 38 height 17
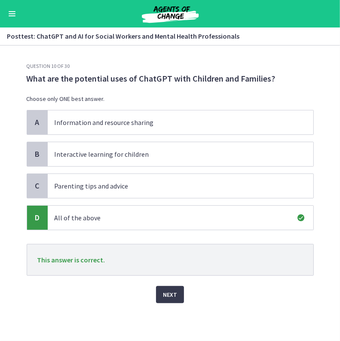
click at [166, 303] on div "Question 10 of 30 What are the potential uses of ChatGPT with Children and Fami…" at bounding box center [170, 202] width 301 height 279
click at [167, 293] on span "Next" at bounding box center [170, 295] width 14 height 10
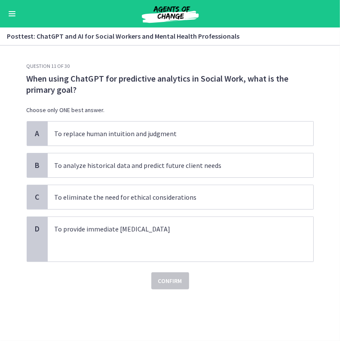
click at [172, 111] on p "Choose only ONE best answer." at bounding box center [170, 110] width 287 height 9
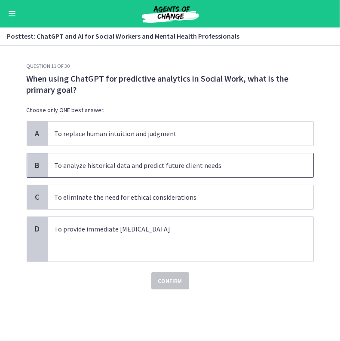
click at [115, 176] on span "To analyze historical data and predict future client needs" at bounding box center [181, 166] width 266 height 24
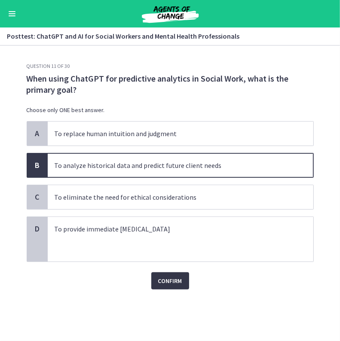
click at [163, 277] on span "Confirm" at bounding box center [170, 281] width 24 height 10
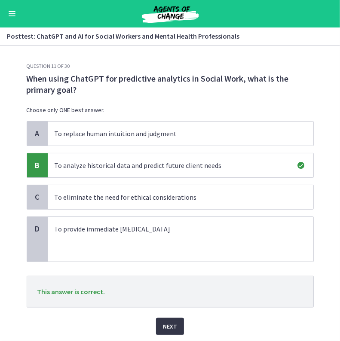
click at [169, 326] on span "Next" at bounding box center [170, 327] width 14 height 10
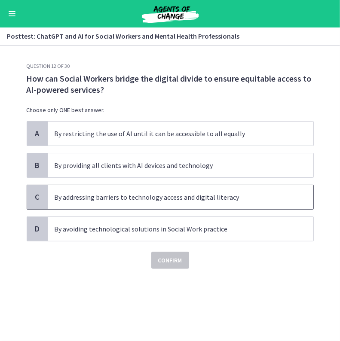
click at [166, 199] on p "By addressing barriers to technology access and digital literacy" at bounding box center [172, 197] width 235 height 10
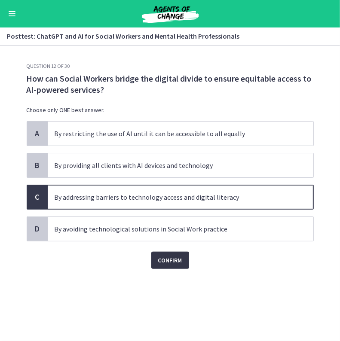
click at [175, 260] on span "Confirm" at bounding box center [170, 260] width 24 height 10
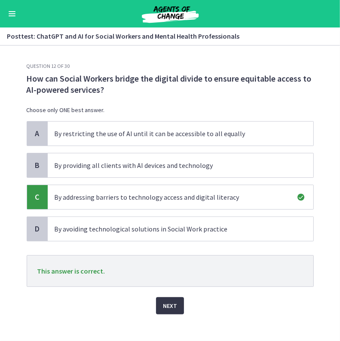
click at [165, 311] on button "Next" at bounding box center [170, 306] width 28 height 17
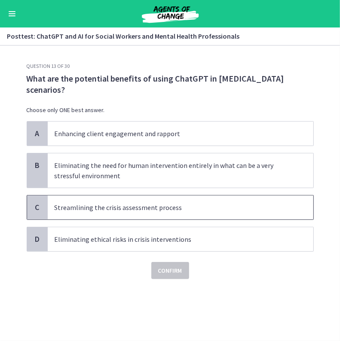
click at [162, 208] on p "Streamlining the crisis assessment process" at bounding box center [172, 208] width 235 height 10
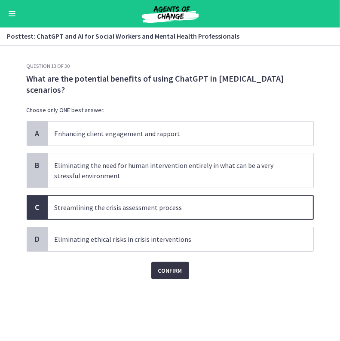
click at [175, 271] on span "Confirm" at bounding box center [170, 271] width 24 height 10
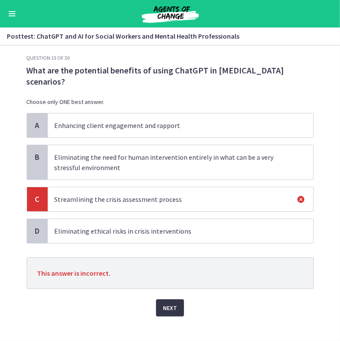
scroll to position [17, 0]
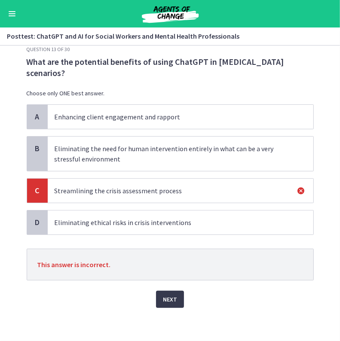
click at [192, 165] on span "Eliminating the need for human intervention entirely in what can be a very stre…" at bounding box center [181, 154] width 266 height 34
click at [185, 153] on p "Eliminating the need for human intervention entirely in what can be a very stre…" at bounding box center [172, 154] width 235 height 21
click at [166, 296] on span "Next" at bounding box center [170, 300] width 14 height 10
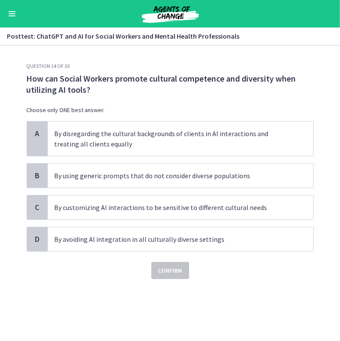
scroll to position [0, 0]
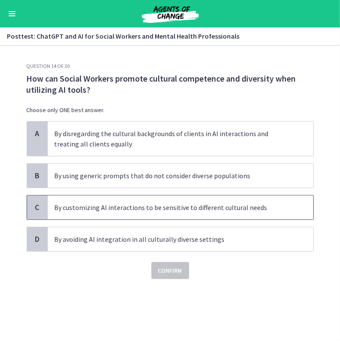
click at [121, 214] on span "By customizing AI interactions to be sensitive to different cultural needs" at bounding box center [181, 208] width 266 height 24
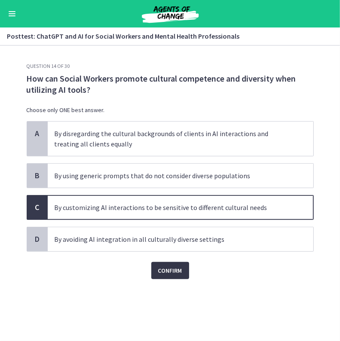
click at [175, 274] on span "Confirm" at bounding box center [170, 271] width 24 height 10
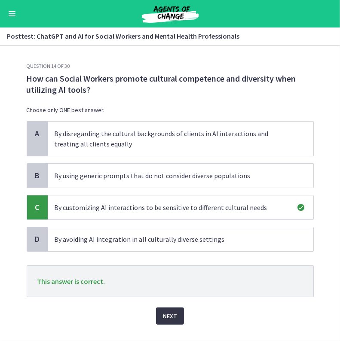
click at [161, 322] on button "Next" at bounding box center [170, 316] width 28 height 17
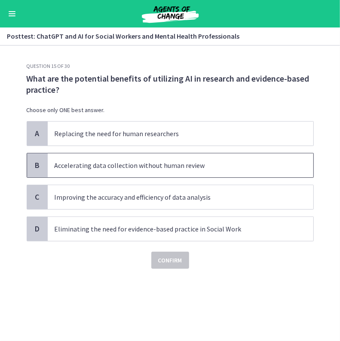
click at [154, 169] on p "Accelerating data collection without human review" at bounding box center [172, 165] width 235 height 10
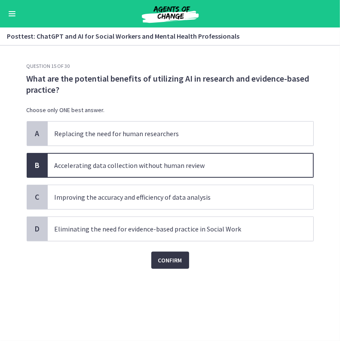
click at [160, 252] on button "Confirm" at bounding box center [170, 260] width 38 height 17
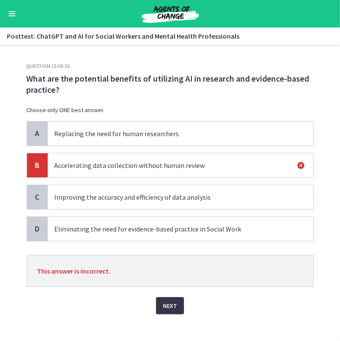
click at [172, 304] on span "Next" at bounding box center [170, 306] width 14 height 10
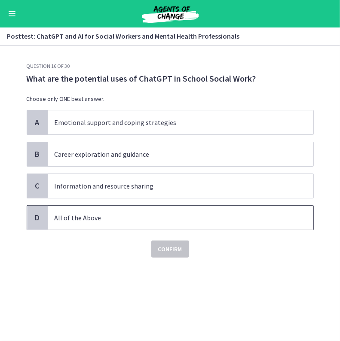
click at [155, 217] on p "All of the Above" at bounding box center [172, 218] width 235 height 10
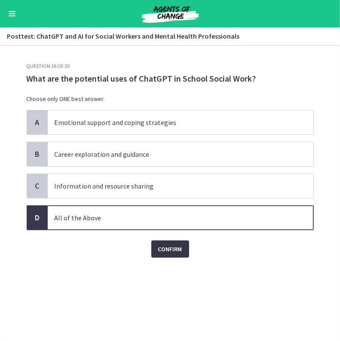
click at [171, 252] on span "Confirm" at bounding box center [170, 249] width 24 height 10
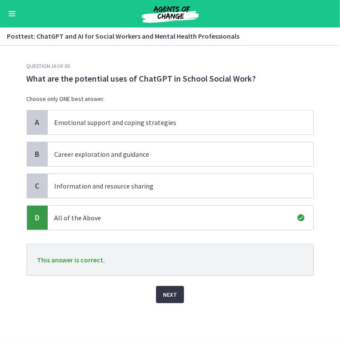
click at [170, 295] on span "Next" at bounding box center [170, 295] width 14 height 10
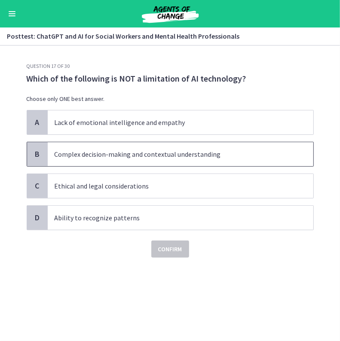
click at [148, 152] on p "Complex decision-making and contextual understanding" at bounding box center [172, 154] width 235 height 10
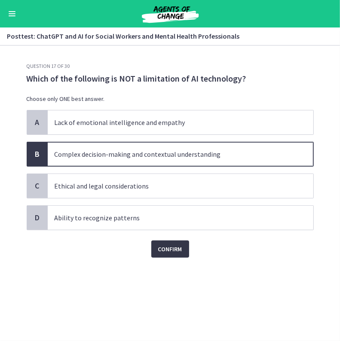
click at [163, 251] on span "Confirm" at bounding box center [170, 249] width 24 height 10
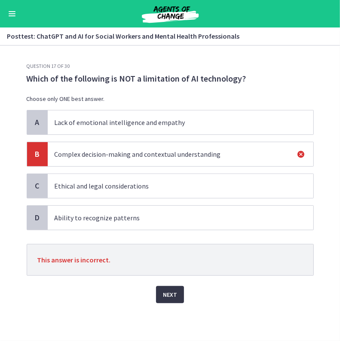
click at [167, 295] on span "Next" at bounding box center [170, 295] width 14 height 10
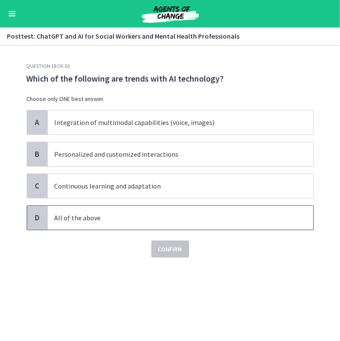
click at [118, 218] on p "All of the above" at bounding box center [172, 218] width 235 height 10
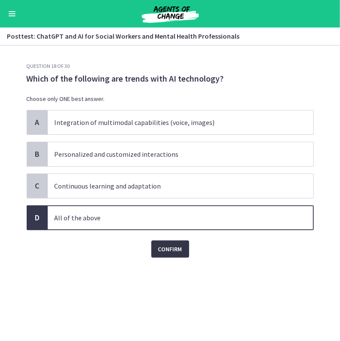
click at [162, 253] on span "Confirm" at bounding box center [170, 249] width 24 height 10
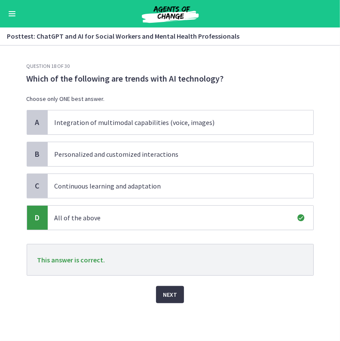
click at [172, 288] on button "Next" at bounding box center [170, 294] width 28 height 17
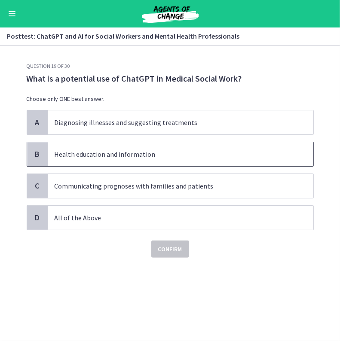
click at [133, 166] on div "B Health education and information" at bounding box center [170, 154] width 287 height 25
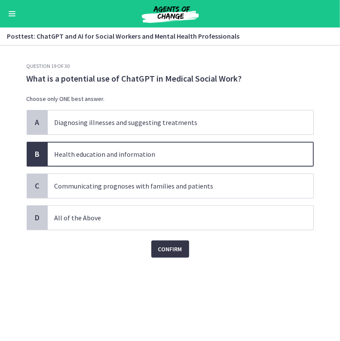
click at [180, 249] on span "Confirm" at bounding box center [170, 249] width 24 height 10
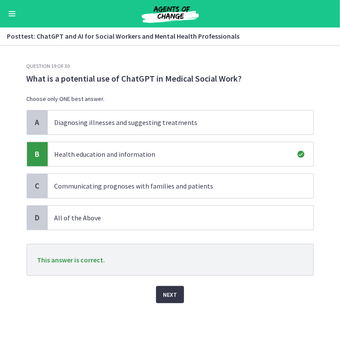
click at [167, 295] on span "Next" at bounding box center [170, 295] width 14 height 10
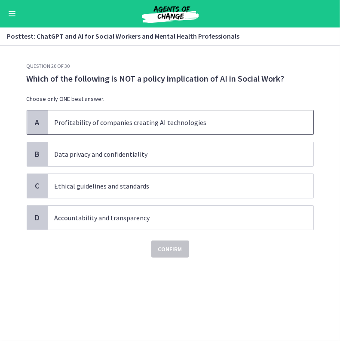
click at [150, 131] on span "Profitability of companies creating AI technologies" at bounding box center [181, 123] width 266 height 24
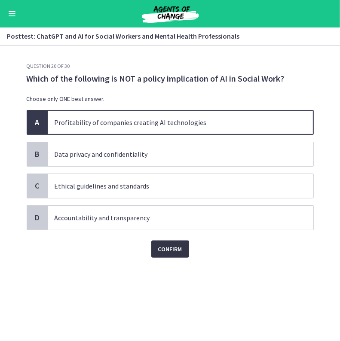
click at [171, 250] on span "Confirm" at bounding box center [170, 249] width 24 height 10
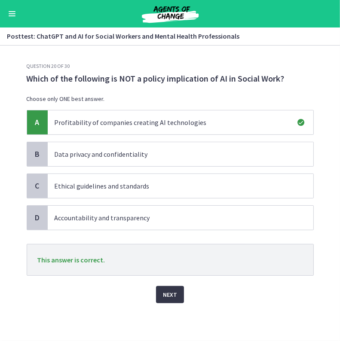
click at [166, 293] on span "Next" at bounding box center [170, 295] width 14 height 10
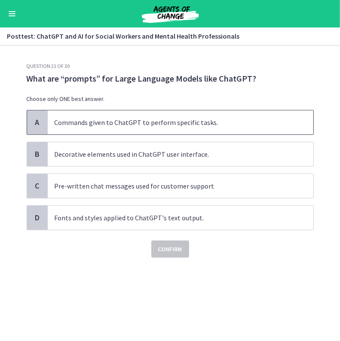
click at [169, 132] on span "Commands given to ChatGPT to perform specific tasks." at bounding box center [181, 123] width 266 height 24
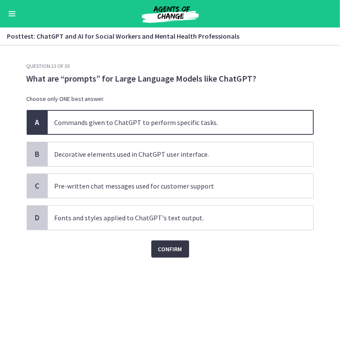
click at [172, 251] on span "Confirm" at bounding box center [170, 249] width 24 height 10
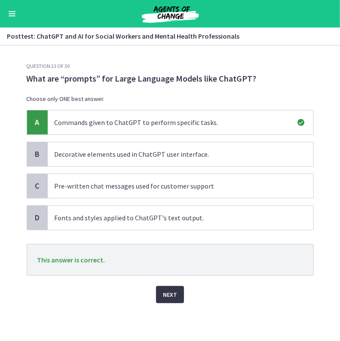
click at [165, 288] on button "Next" at bounding box center [170, 294] width 28 height 17
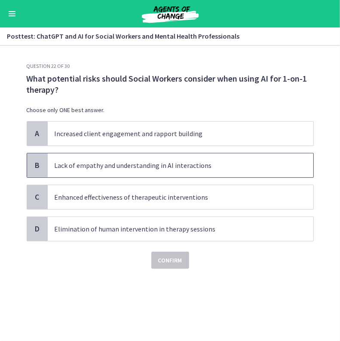
click at [140, 172] on span "Lack of empathy and understanding in AI interactions" at bounding box center [181, 166] width 266 height 24
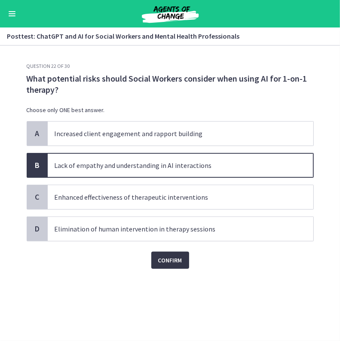
click at [166, 262] on span "Confirm" at bounding box center [170, 260] width 24 height 10
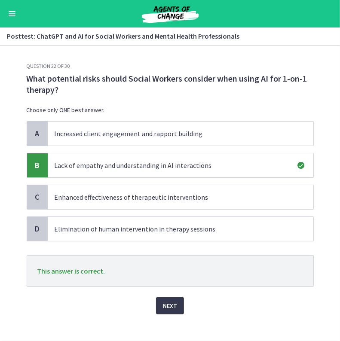
click at [166, 314] on div "Question 22 of 30 What potential risks should Social Workers consider when usin…" at bounding box center [170, 202] width 301 height 279
click at [167, 303] on span "Next" at bounding box center [170, 306] width 14 height 10
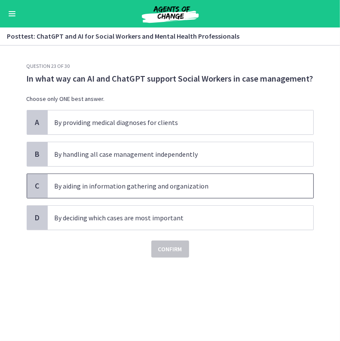
click at [136, 190] on p "By aiding in information gathering and organization" at bounding box center [172, 186] width 235 height 10
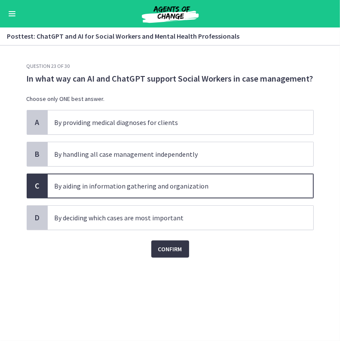
click at [163, 248] on span "Confirm" at bounding box center [170, 249] width 24 height 10
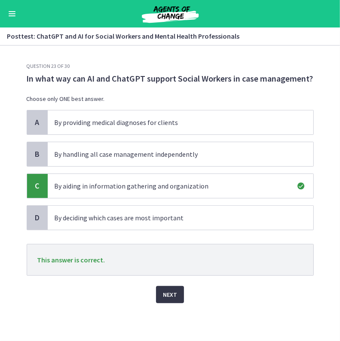
click at [164, 286] on button "Next" at bounding box center [170, 294] width 28 height 17
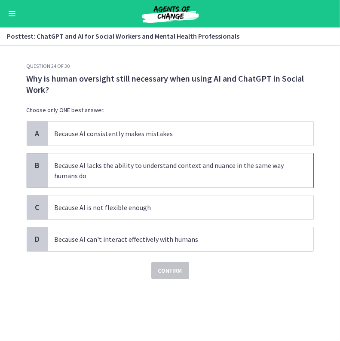
click at [144, 183] on span "Because AI lacks the ability to understand context and nuance in the same way h…" at bounding box center [181, 171] width 266 height 34
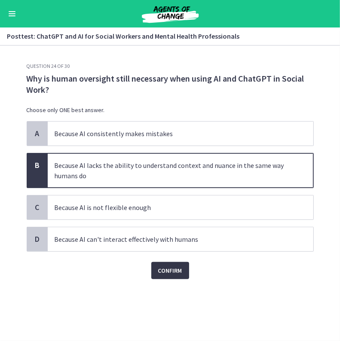
click at [169, 268] on span "Confirm" at bounding box center [170, 271] width 24 height 10
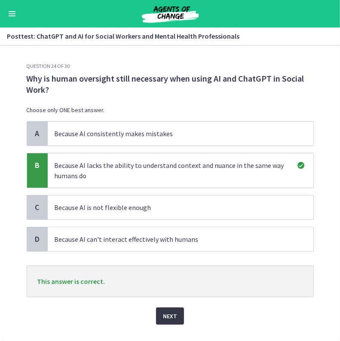
click at [163, 317] on span "Next" at bounding box center [170, 316] width 14 height 10
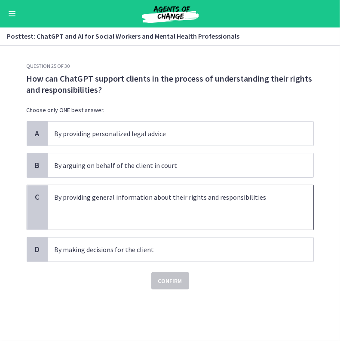
click at [137, 215] on p at bounding box center [172, 218] width 235 height 10
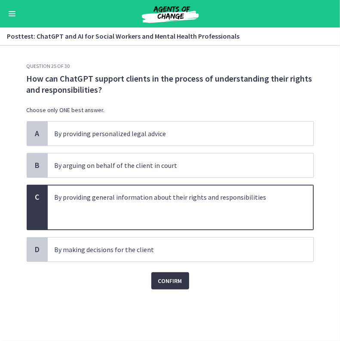
click at [160, 283] on span "Confirm" at bounding box center [170, 281] width 24 height 10
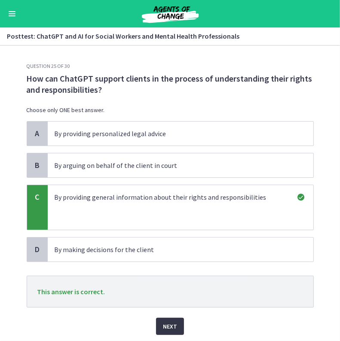
click at [169, 330] on span "Next" at bounding box center [170, 327] width 14 height 10
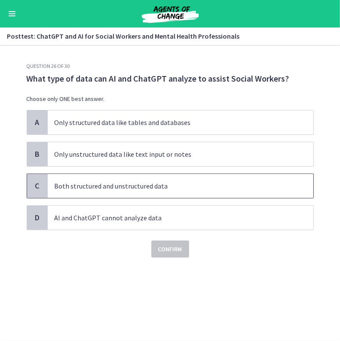
click at [152, 195] on span "Both structured and unstructured data" at bounding box center [181, 186] width 266 height 24
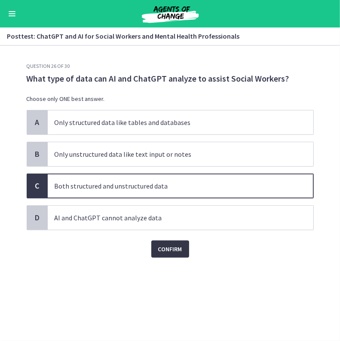
click at [163, 251] on span "Confirm" at bounding box center [170, 249] width 24 height 10
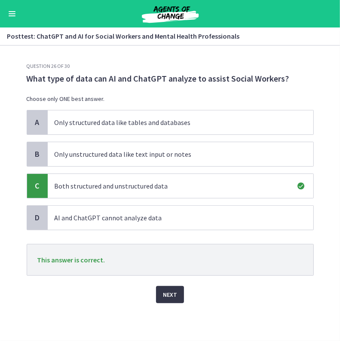
click at [172, 300] on button "Next" at bounding box center [170, 294] width 28 height 17
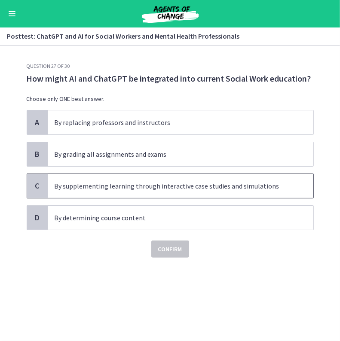
click at [164, 187] on p "By supplementing learning through interactive case studies and simulations" at bounding box center [172, 186] width 235 height 10
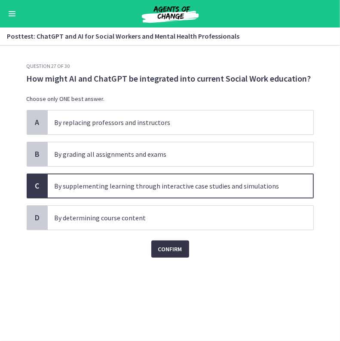
click at [179, 250] on span "Confirm" at bounding box center [170, 249] width 24 height 10
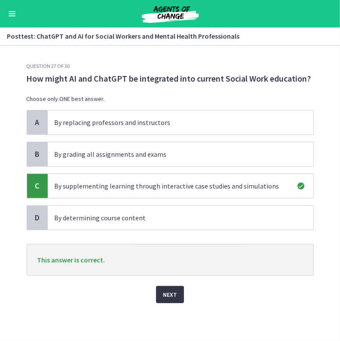
click at [169, 298] on span "Next" at bounding box center [170, 295] width 14 height 10
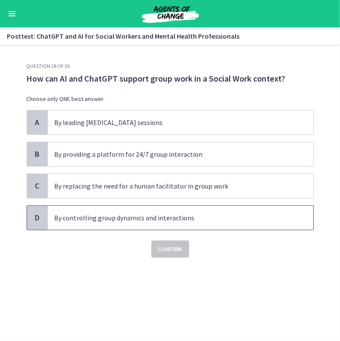
click at [131, 214] on p "By controlling group dynamics and interactions" at bounding box center [172, 218] width 235 height 10
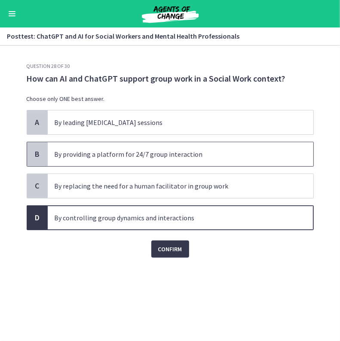
click at [139, 163] on span "By providing a platform for 24/7 group interaction" at bounding box center [181, 154] width 266 height 24
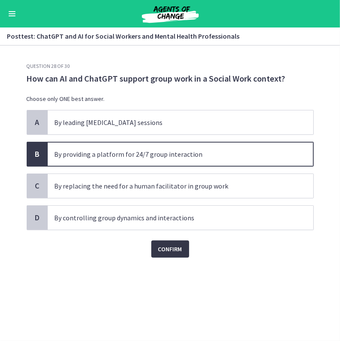
click at [162, 242] on button "Confirm" at bounding box center [170, 249] width 38 height 17
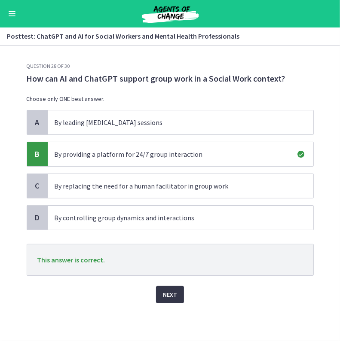
click at [164, 294] on span "Next" at bounding box center [170, 295] width 14 height 10
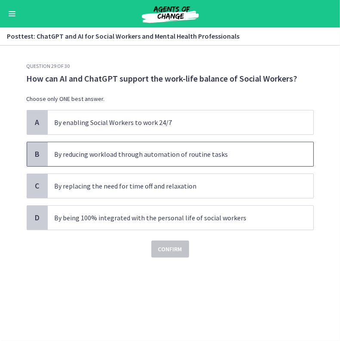
click at [177, 159] on p "By reducing workload through automation of routine tasks" at bounding box center [172, 154] width 235 height 10
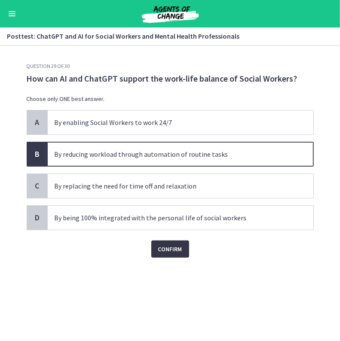
click at [164, 249] on span "Confirm" at bounding box center [170, 249] width 24 height 10
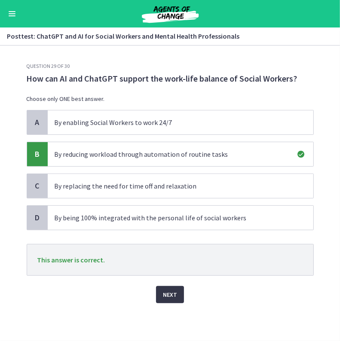
click at [170, 292] on span "Next" at bounding box center [170, 295] width 14 height 10
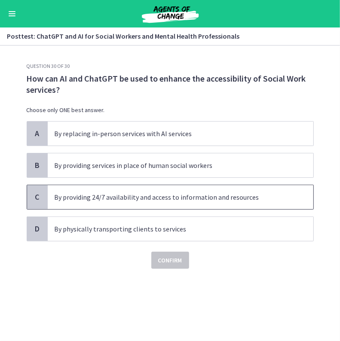
click at [182, 203] on span "By providing 24/7 availability and access to information and resources" at bounding box center [181, 197] width 266 height 24
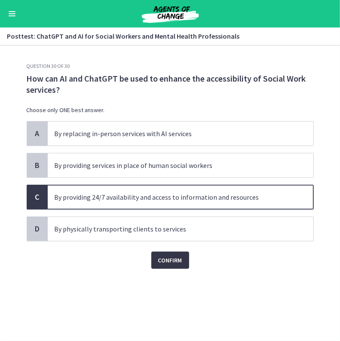
click at [171, 258] on span "Confirm" at bounding box center [170, 260] width 24 height 10
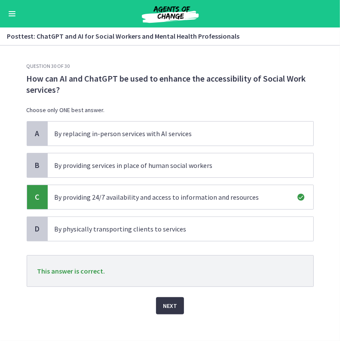
click at [164, 308] on span "Next" at bounding box center [170, 306] width 14 height 10
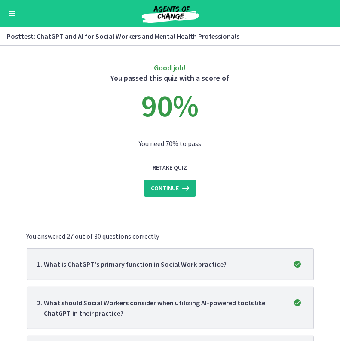
click at [167, 193] on span "Continue" at bounding box center [165, 188] width 28 height 10
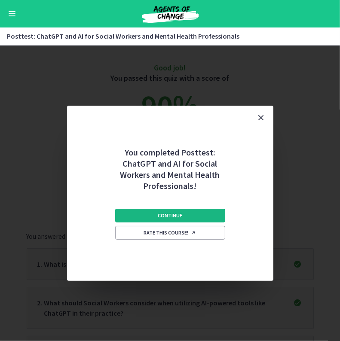
click at [166, 219] on span "Continue" at bounding box center [170, 215] width 25 height 7
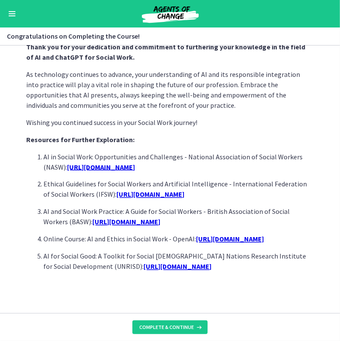
scroll to position [735, 0]
click at [164, 327] on span "Complete & continue" at bounding box center [166, 327] width 55 height 7
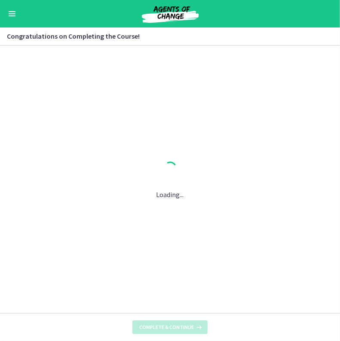
scroll to position [0, 0]
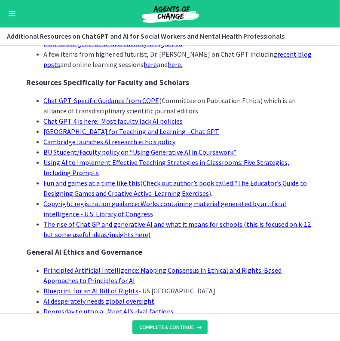
scroll to position [831, 0]
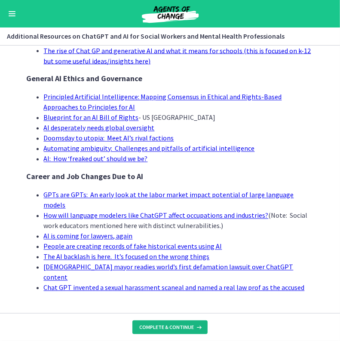
click at [151, 323] on button "Complete & continue" at bounding box center [169, 328] width 75 height 14
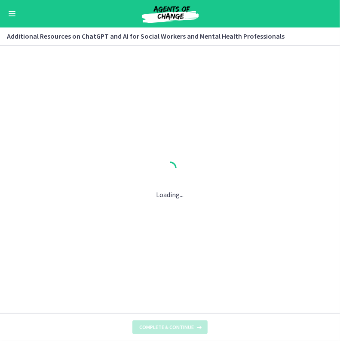
scroll to position [0, 0]
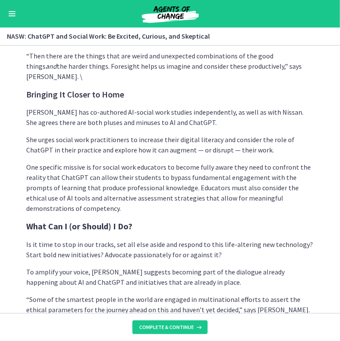
scroll to position [2292, 0]
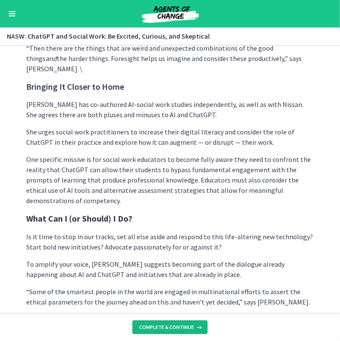
click at [151, 330] on span "Complete & continue" at bounding box center [166, 327] width 55 height 7
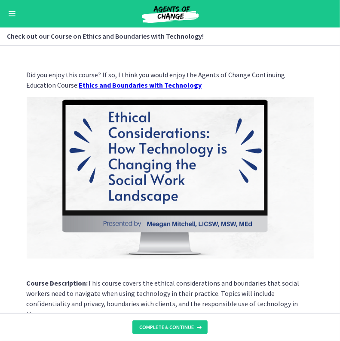
scroll to position [102, 0]
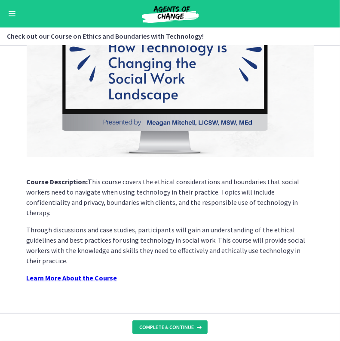
click at [156, 329] on span "Complete & continue" at bounding box center [166, 327] width 55 height 7
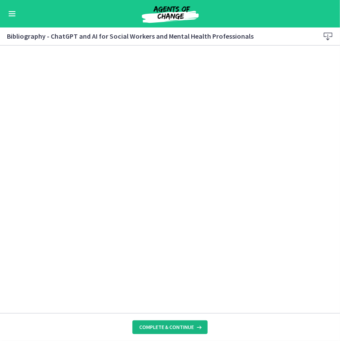
click at [156, 329] on span "Complete & continue" at bounding box center [166, 327] width 55 height 7
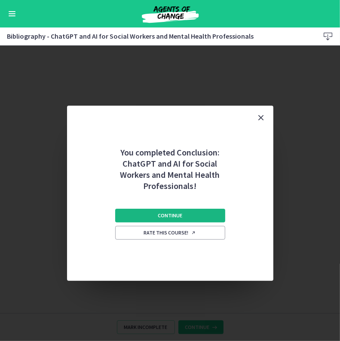
click at [192, 217] on button "Continue" at bounding box center [170, 216] width 110 height 14
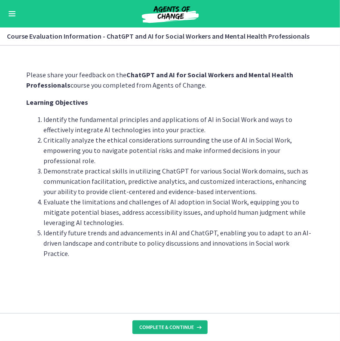
click at [157, 323] on button "Complete & continue" at bounding box center [169, 328] width 75 height 14
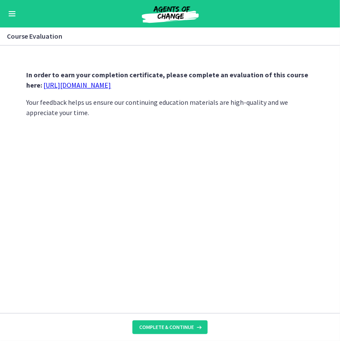
click at [87, 85] on link "https://forms.gle/jm1zbfhChZ2exBv78" at bounding box center [78, 85] width 68 height 9
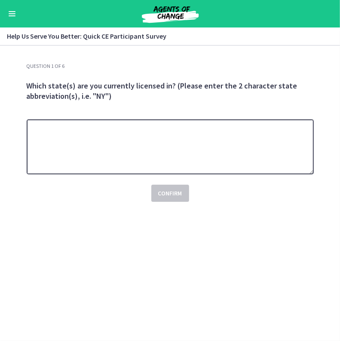
click at [199, 138] on textarea at bounding box center [170, 147] width 287 height 55
type textarea "**"
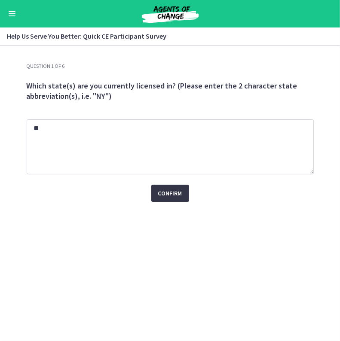
click at [167, 193] on span "Confirm" at bounding box center [170, 193] width 24 height 10
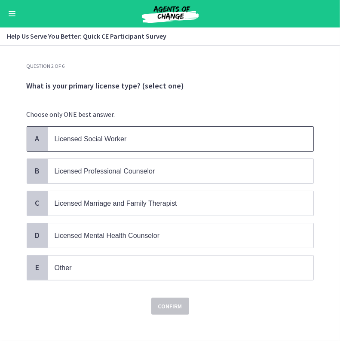
click at [144, 140] on p "Licensed Social Worker" at bounding box center [172, 139] width 235 height 11
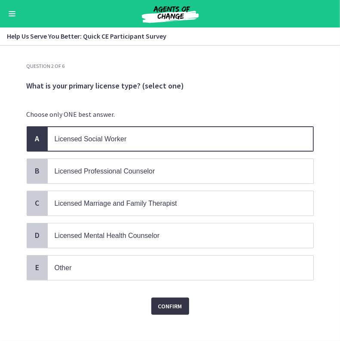
click at [158, 303] on span "Confirm" at bounding box center [170, 306] width 24 height 10
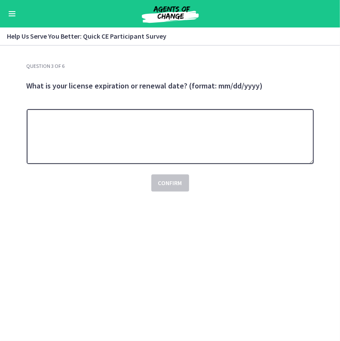
click at [131, 132] on textarea at bounding box center [170, 136] width 287 height 55
type textarea "**********"
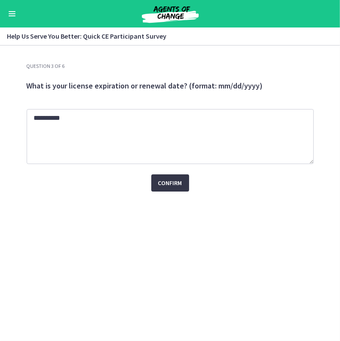
click at [171, 185] on span "Confirm" at bounding box center [170, 183] width 24 height 10
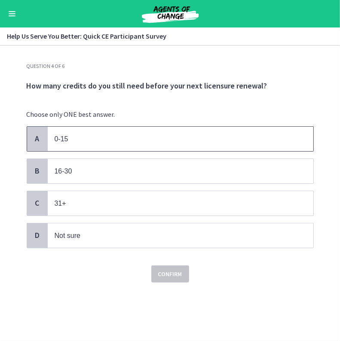
click at [99, 131] on span "0-15" at bounding box center [181, 139] width 266 height 25
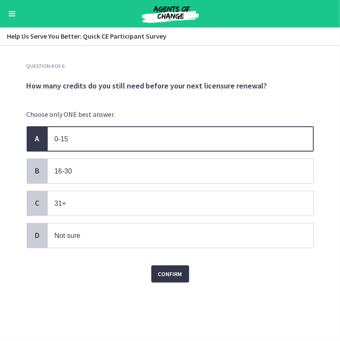
click at [162, 275] on span "Confirm" at bounding box center [170, 274] width 24 height 10
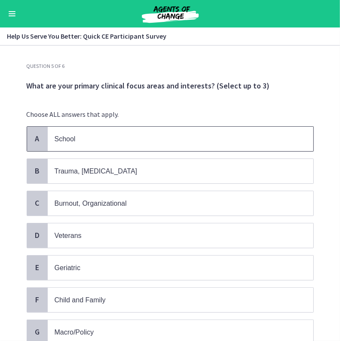
click at [152, 145] on span "School" at bounding box center [181, 139] width 266 height 25
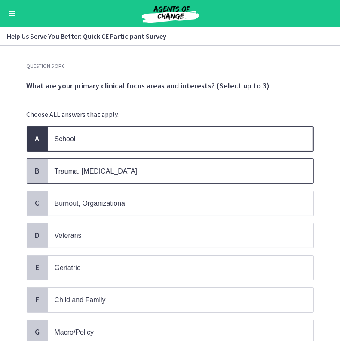
click at [128, 182] on span "Trauma, PTSD" at bounding box center [181, 171] width 266 height 25
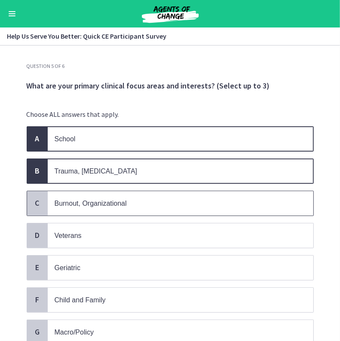
click at [120, 205] on span "Burnout, Organizational" at bounding box center [91, 203] width 72 height 7
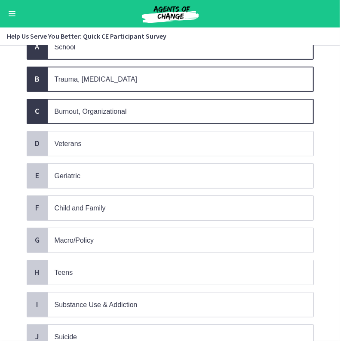
scroll to position [131, 0]
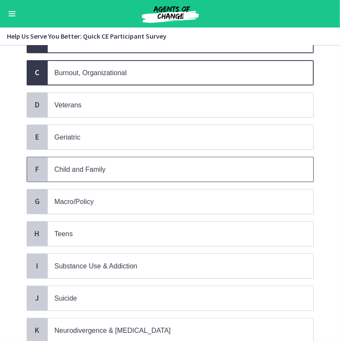
click at [129, 171] on p "Child and Family" at bounding box center [172, 169] width 235 height 11
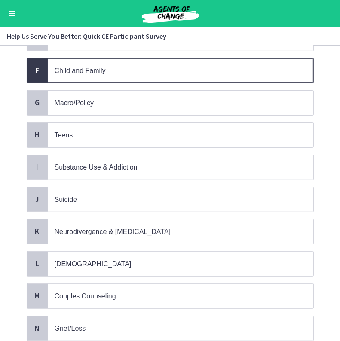
scroll to position [231, 0]
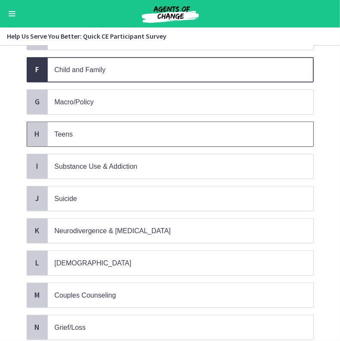
click at [122, 141] on span "Teens" at bounding box center [181, 134] width 266 height 25
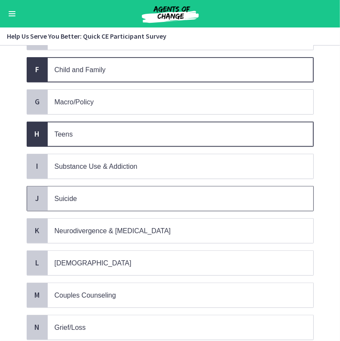
click at [93, 196] on p "Suicide" at bounding box center [172, 199] width 235 height 11
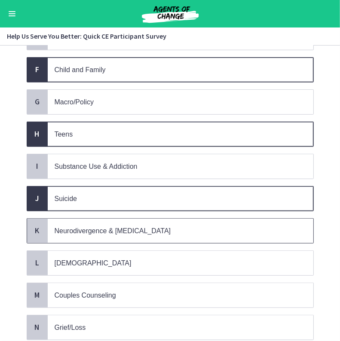
click at [170, 229] on p "Neurodivergence & Developmental Disorders" at bounding box center [172, 231] width 235 height 11
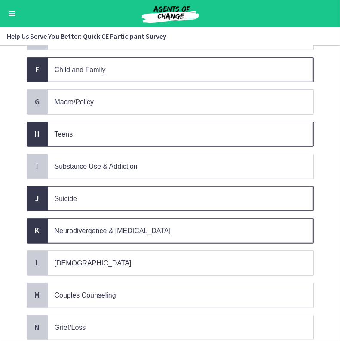
click at [103, 271] on div "A School B Trauma, PTSD C Burnout, Organizational D Veterans E Geriatric F Chil…" at bounding box center [170, 134] width 287 height 477
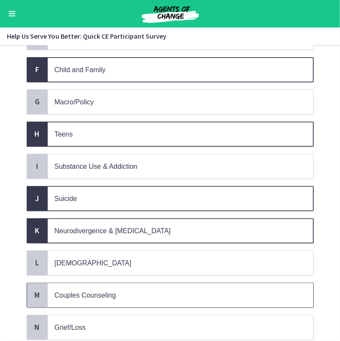
click at [93, 296] on span "Couples Counseling" at bounding box center [181, 295] width 266 height 25
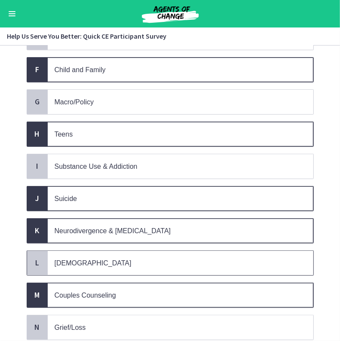
click at [99, 260] on p "LGBTQ+" at bounding box center [172, 263] width 235 height 11
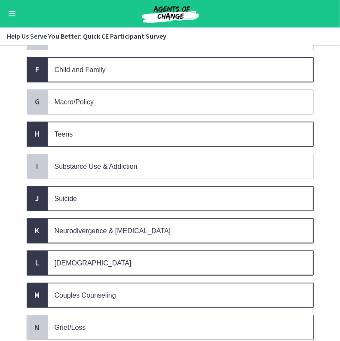
click at [67, 329] on span "Grief/Loss" at bounding box center [181, 328] width 266 height 25
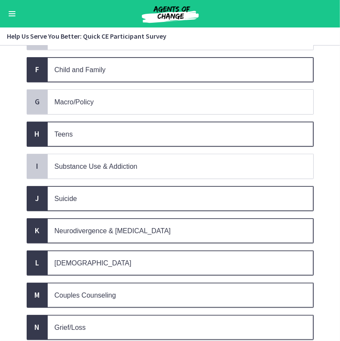
click at [317, 72] on section "Question 5 of 6 What are your primary clinical focus areas and interests? (Sele…" at bounding box center [170, 194] width 340 height 296
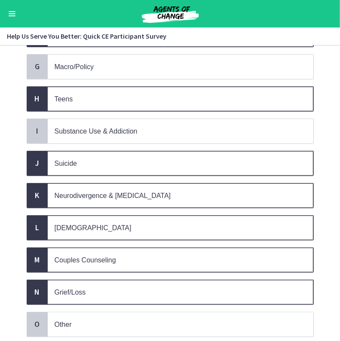
scroll to position [266, 0]
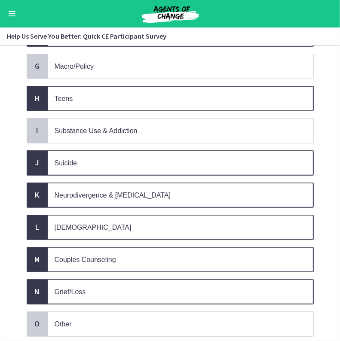
click at [318, 90] on section "Question 5 of 6 What are your primary clinical focus areas and interests? (Sele…" at bounding box center [170, 194] width 340 height 296
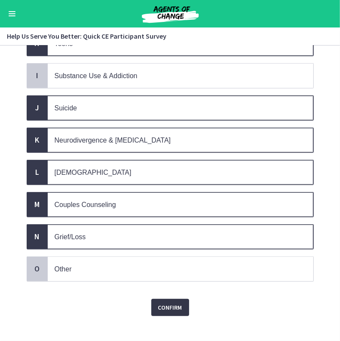
click at [167, 303] on span "Confirm" at bounding box center [170, 308] width 24 height 10
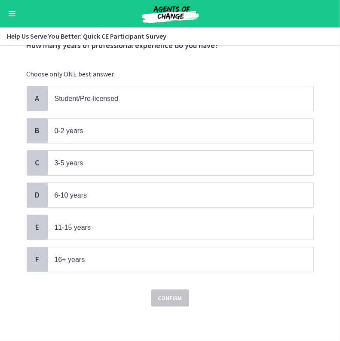
scroll to position [0, 0]
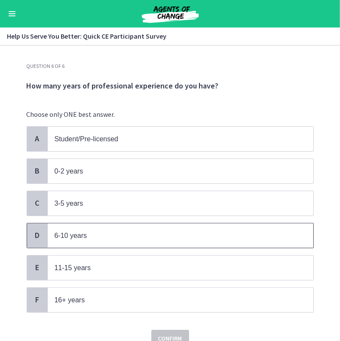
click at [120, 231] on p "6-10 years" at bounding box center [172, 236] width 235 height 11
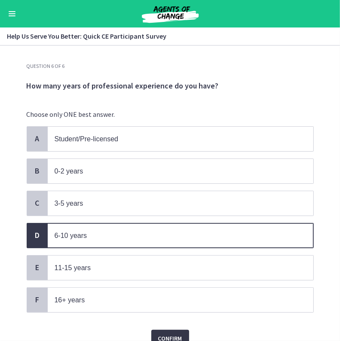
click at [162, 334] on span "Confirm" at bounding box center [170, 339] width 24 height 10
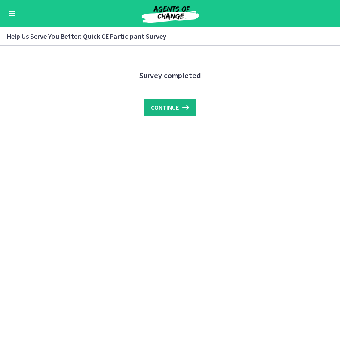
click at [170, 108] on span "Continue" at bounding box center [165, 107] width 28 height 10
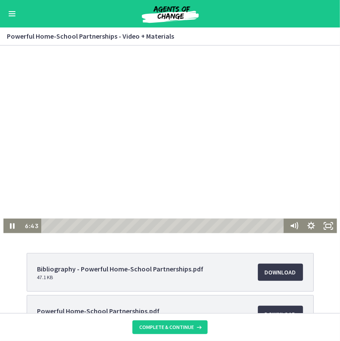
click at [101, 131] on div at bounding box center [170, 139] width 334 height 188
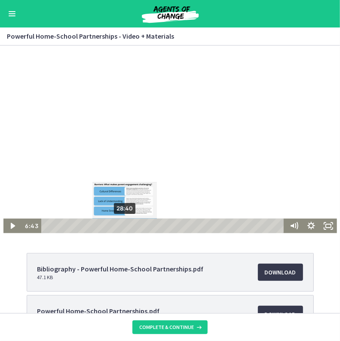
click at [122, 226] on div "28:40" at bounding box center [164, 225] width 236 height 15
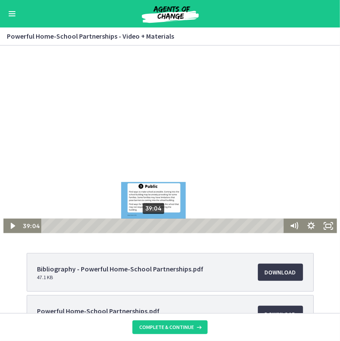
click at [151, 227] on div "39:04" at bounding box center [164, 225] width 236 height 15
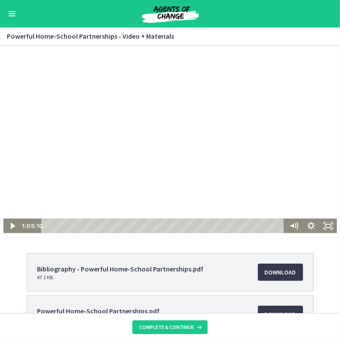
click at [155, 174] on div at bounding box center [170, 139] width 334 height 188
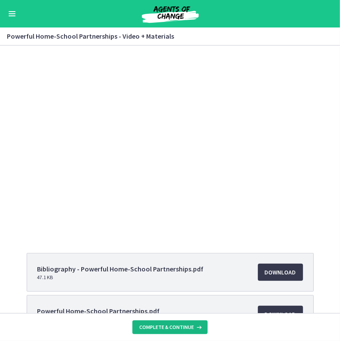
click at [170, 327] on span "Complete & continue" at bounding box center [166, 327] width 55 height 7
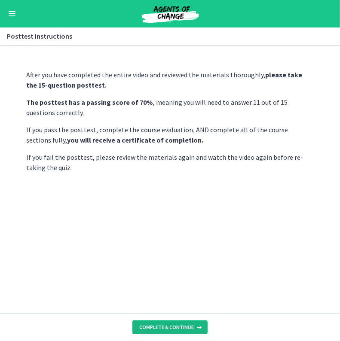
click at [154, 329] on span "Complete & continue" at bounding box center [166, 327] width 55 height 7
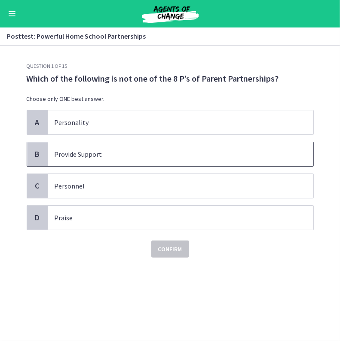
click at [119, 164] on span "Provide Support" at bounding box center [181, 154] width 266 height 24
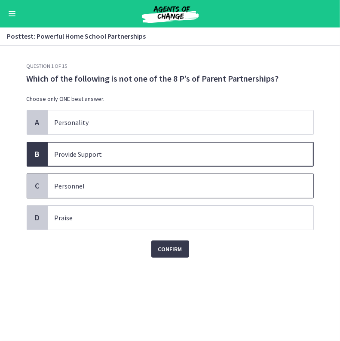
click at [124, 196] on span "Personnel" at bounding box center [181, 186] width 266 height 24
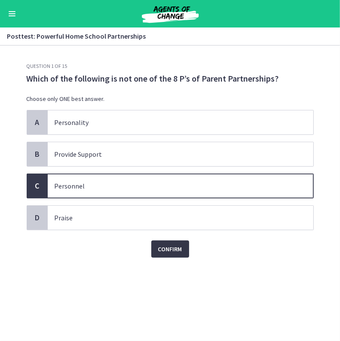
click at [169, 250] on span "Confirm" at bounding box center [170, 249] width 24 height 10
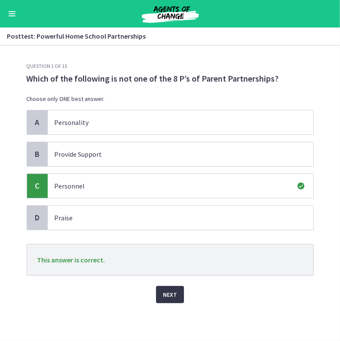
click at [167, 295] on span "Next" at bounding box center [170, 295] width 14 height 10
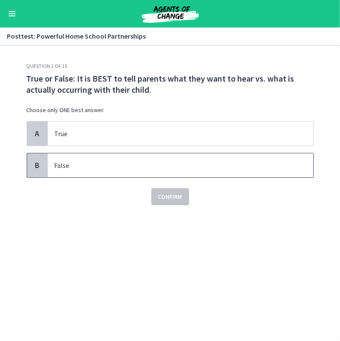
click at [121, 160] on p "False" at bounding box center [172, 165] width 235 height 10
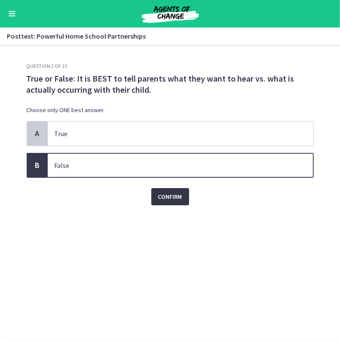
click at [160, 196] on span "Confirm" at bounding box center [170, 197] width 24 height 10
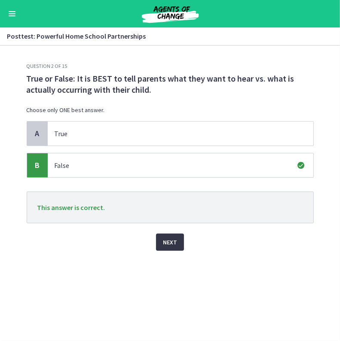
click at [165, 237] on span "Next" at bounding box center [170, 242] width 14 height 10
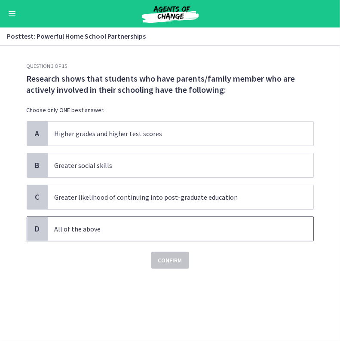
click at [153, 233] on p "All of the above" at bounding box center [172, 229] width 235 height 10
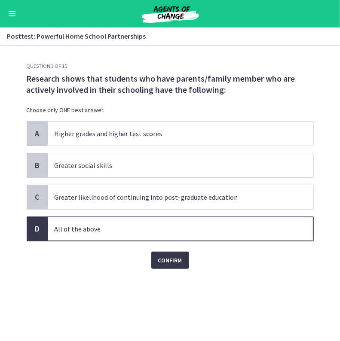
click at [163, 266] on button "Confirm" at bounding box center [170, 260] width 38 height 17
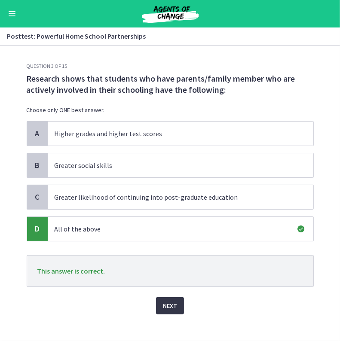
click at [163, 310] on span "Next" at bounding box center [170, 306] width 14 height 10
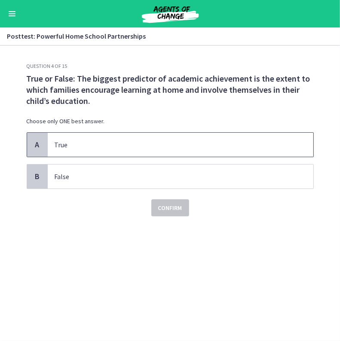
click at [99, 152] on span "True" at bounding box center [181, 145] width 266 height 24
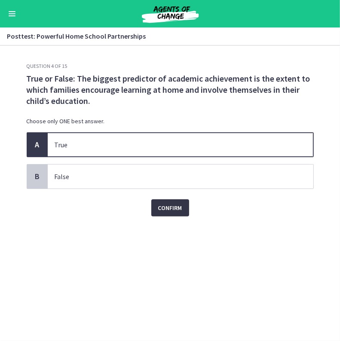
click at [166, 208] on span "Confirm" at bounding box center [170, 208] width 24 height 10
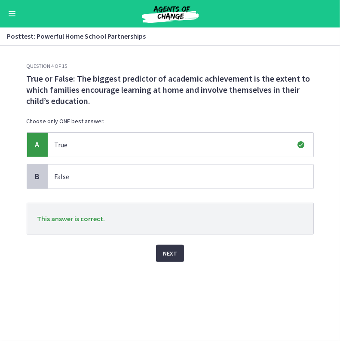
click at [161, 253] on button "Next" at bounding box center [170, 253] width 28 height 17
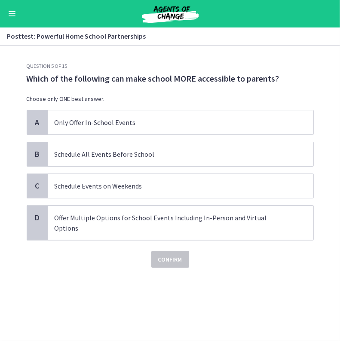
click at [215, 74] on p "Which of the following can make school MORE accessible to parents?" at bounding box center [170, 78] width 287 height 11
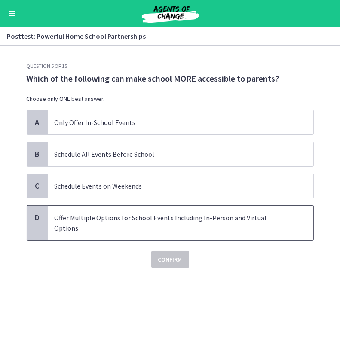
click at [111, 225] on span "Offer Multiple Options for School Events Including In-Person and Virtual Options" at bounding box center [181, 223] width 266 height 34
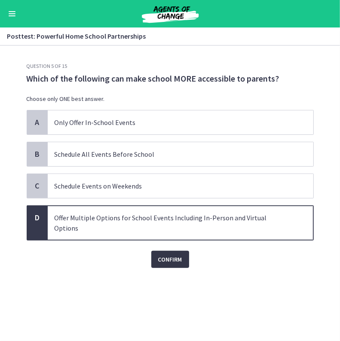
click at [172, 255] on span "Confirm" at bounding box center [170, 260] width 24 height 10
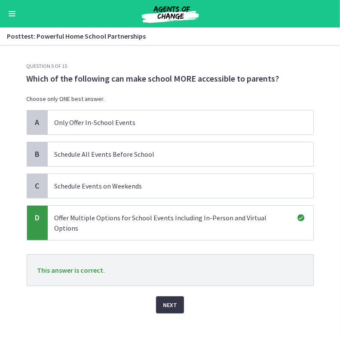
click at [167, 300] on span "Next" at bounding box center [170, 305] width 14 height 10
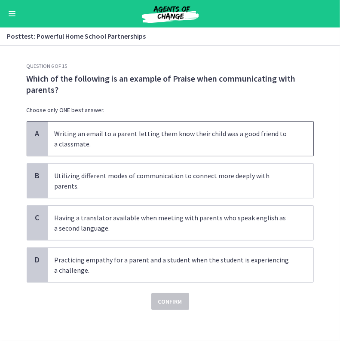
click at [121, 151] on span "Writing an email to a parent letting them know their child was a good friend to…" at bounding box center [181, 139] width 266 height 34
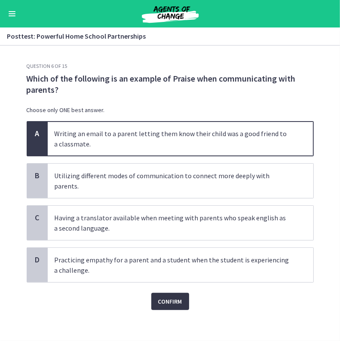
click at [157, 293] on button "Confirm" at bounding box center [170, 301] width 38 height 17
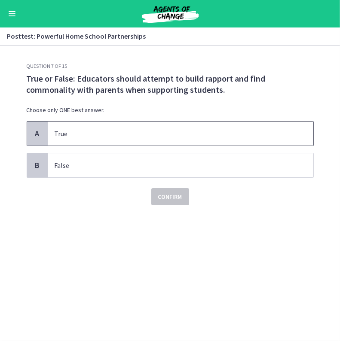
click at [105, 133] on p "True" at bounding box center [172, 134] width 235 height 10
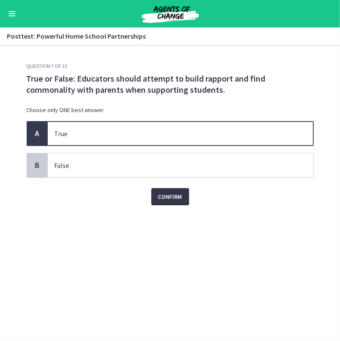
click at [164, 200] on span "Confirm" at bounding box center [170, 197] width 24 height 10
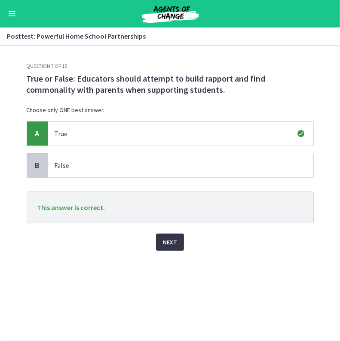
click at [166, 239] on span "Next" at bounding box center [170, 242] width 14 height 10
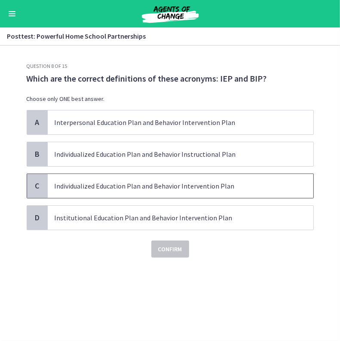
click at [136, 186] on p "Individualized Education Plan and Behavior Intervention Plan" at bounding box center [172, 186] width 235 height 10
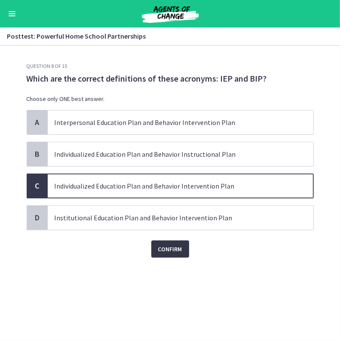
click at [167, 246] on span "Confirm" at bounding box center [170, 249] width 24 height 10
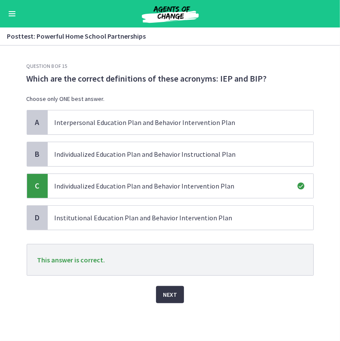
click at [167, 295] on span "Next" at bounding box center [170, 295] width 14 height 10
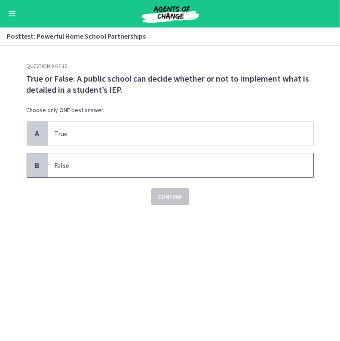
click at [86, 164] on p "False" at bounding box center [172, 165] width 235 height 10
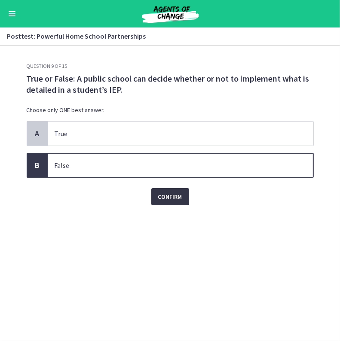
click at [157, 194] on button "Confirm" at bounding box center [170, 196] width 38 height 17
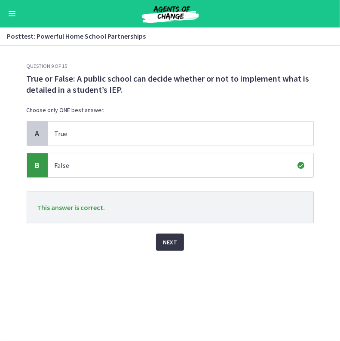
click at [160, 238] on button "Next" at bounding box center [170, 242] width 28 height 17
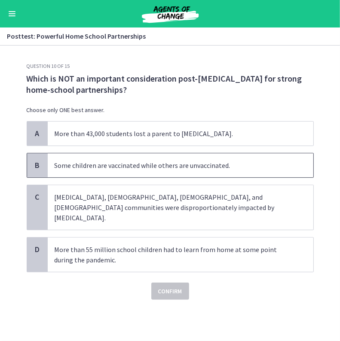
click at [164, 171] on span "Some children are vaccinated while others are unvaccinated." at bounding box center [181, 166] width 266 height 24
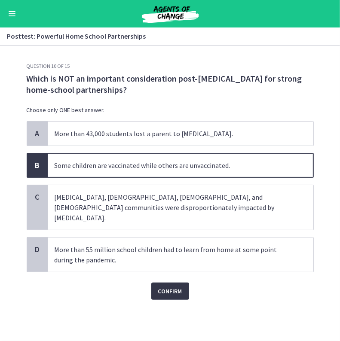
click at [169, 286] on span "Confirm" at bounding box center [170, 291] width 24 height 10
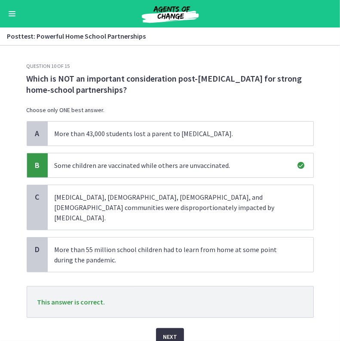
click at [164, 332] on span "Next" at bounding box center [170, 337] width 14 height 10
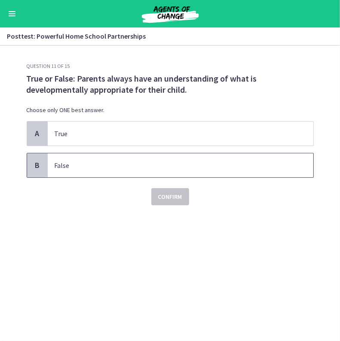
click at [93, 174] on span "False" at bounding box center [181, 166] width 266 height 24
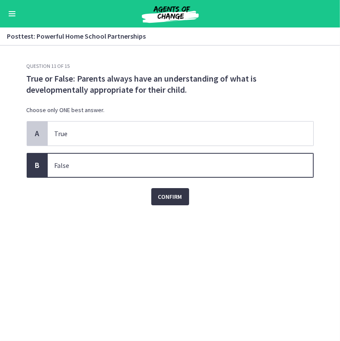
click at [175, 195] on span "Confirm" at bounding box center [170, 197] width 24 height 10
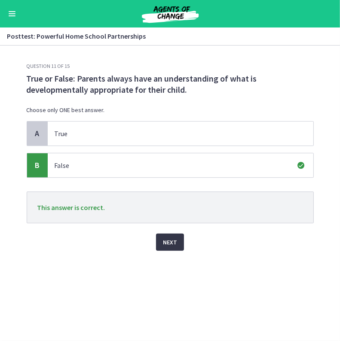
click at [162, 250] on button "Next" at bounding box center [170, 242] width 28 height 17
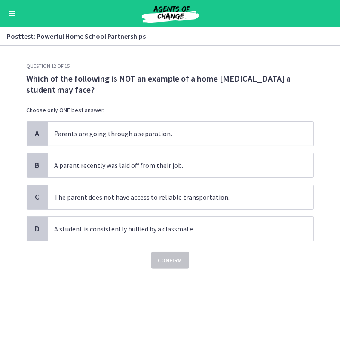
click at [132, 305] on div "Question 12 of 15 Which of the following is NOT an example of a home stressor a…" at bounding box center [170, 202] width 301 height 279
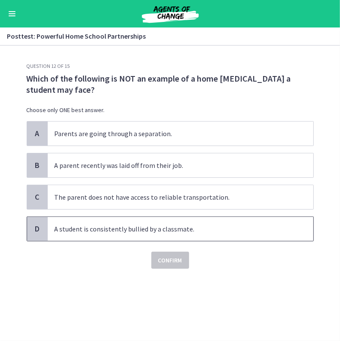
click at [159, 229] on p "A student is consistently bullied by a classmate." at bounding box center [172, 229] width 235 height 10
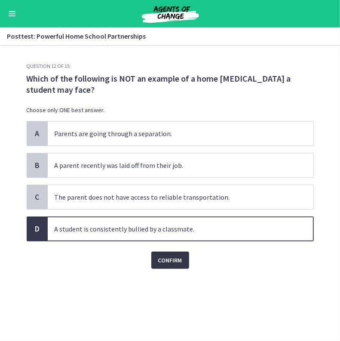
click at [177, 258] on span "Confirm" at bounding box center [170, 260] width 24 height 10
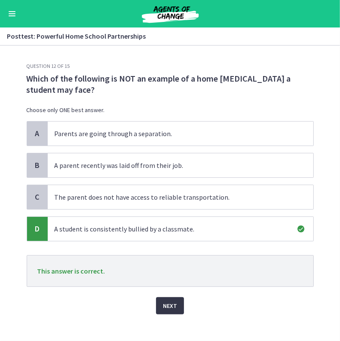
click at [169, 308] on span "Next" at bounding box center [170, 306] width 14 height 10
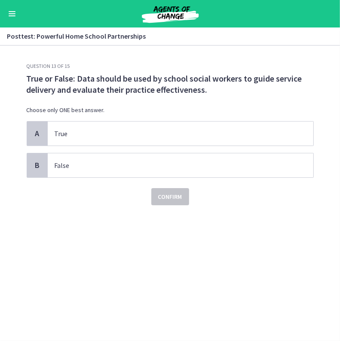
click at [169, 308] on div "Question 13 of 15 True or False: Data should be used by school social workers t…" at bounding box center [170, 202] width 301 height 279
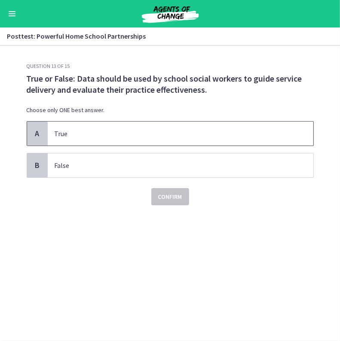
click at [103, 128] on span "True" at bounding box center [181, 134] width 266 height 24
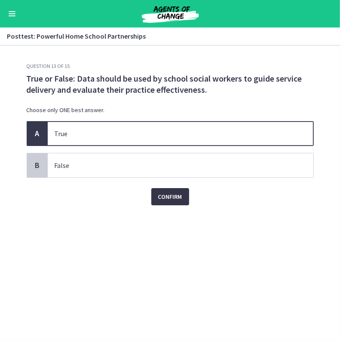
click at [174, 194] on span "Confirm" at bounding box center [170, 197] width 24 height 10
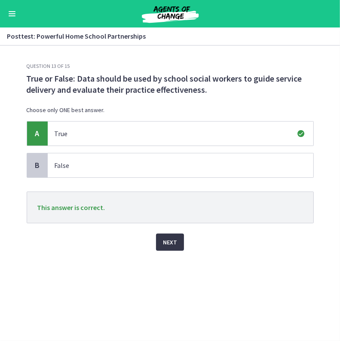
click at [166, 242] on span "Next" at bounding box center [170, 242] width 14 height 10
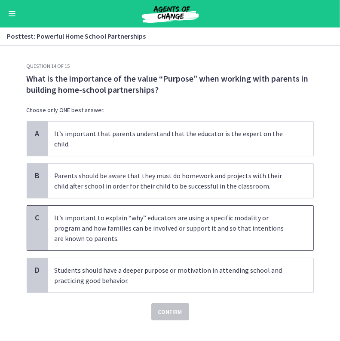
click at [163, 234] on span "It’s important to explain “why” educators are using a specific modality or prog…" at bounding box center [181, 228] width 266 height 45
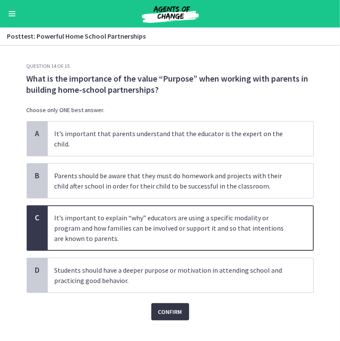
click at [160, 307] on span "Confirm" at bounding box center [170, 312] width 24 height 10
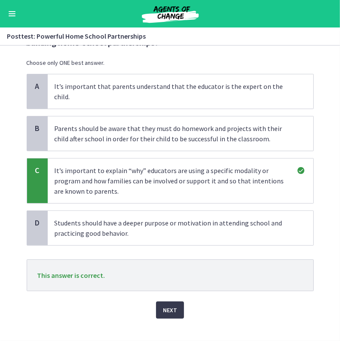
scroll to position [48, 0]
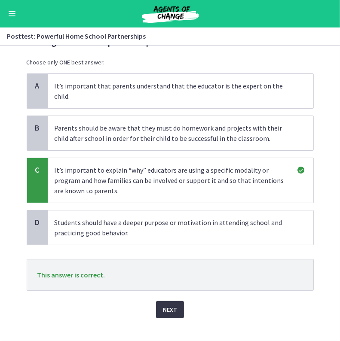
click at [164, 305] on span "Next" at bounding box center [170, 310] width 14 height 10
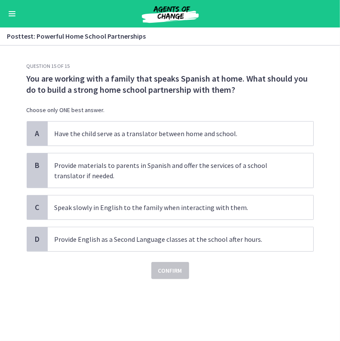
scroll to position [0, 0]
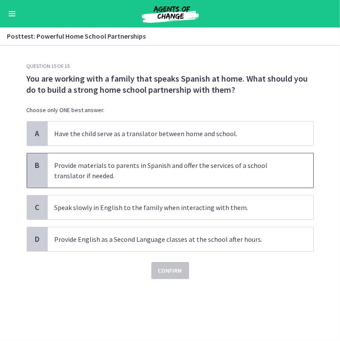
click at [151, 175] on p "Provide materials to parents in Spanish and offer the services of a school tran…" at bounding box center [172, 170] width 235 height 21
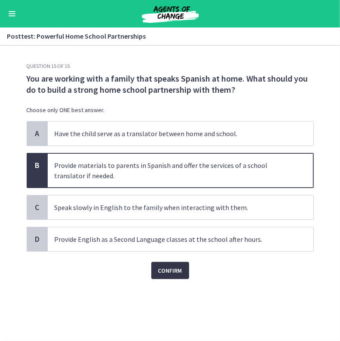
click at [157, 268] on button "Confirm" at bounding box center [170, 270] width 38 height 17
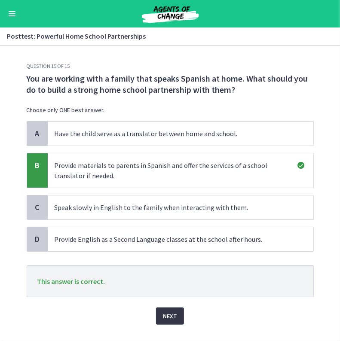
click at [166, 318] on span "Next" at bounding box center [170, 316] width 14 height 10
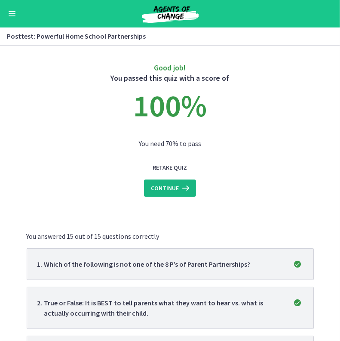
click at [163, 192] on span "Continue" at bounding box center [165, 188] width 28 height 10
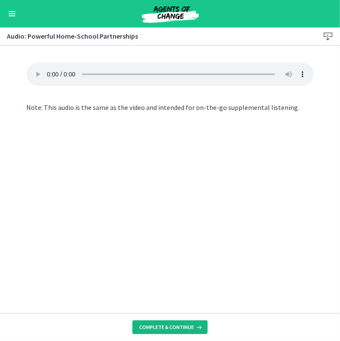
click at [165, 326] on span "Complete & continue" at bounding box center [166, 327] width 55 height 7
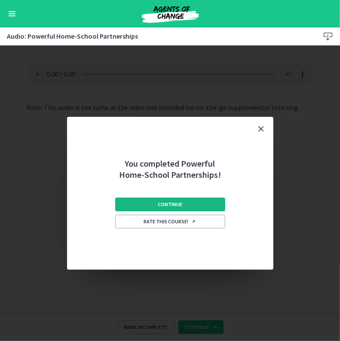
click at [188, 206] on button "Continue" at bounding box center [170, 205] width 110 height 14
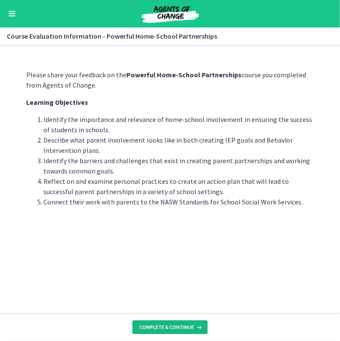
click at [154, 328] on span "Complete & continue" at bounding box center [166, 327] width 55 height 7
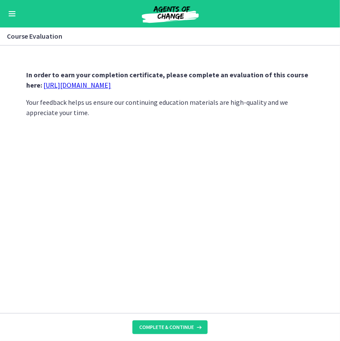
click at [102, 86] on link "https://forms.gle/iBpb7zobziVS6aFEA" at bounding box center [78, 85] width 68 height 9
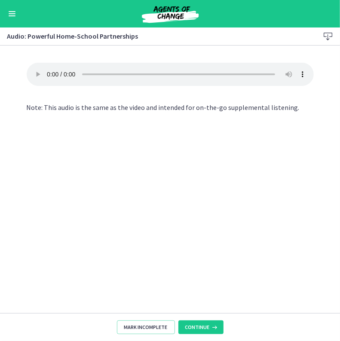
click at [161, 12] on img at bounding box center [170, 13] width 103 height 21
